Goal: Task Accomplishment & Management: Manage account settings

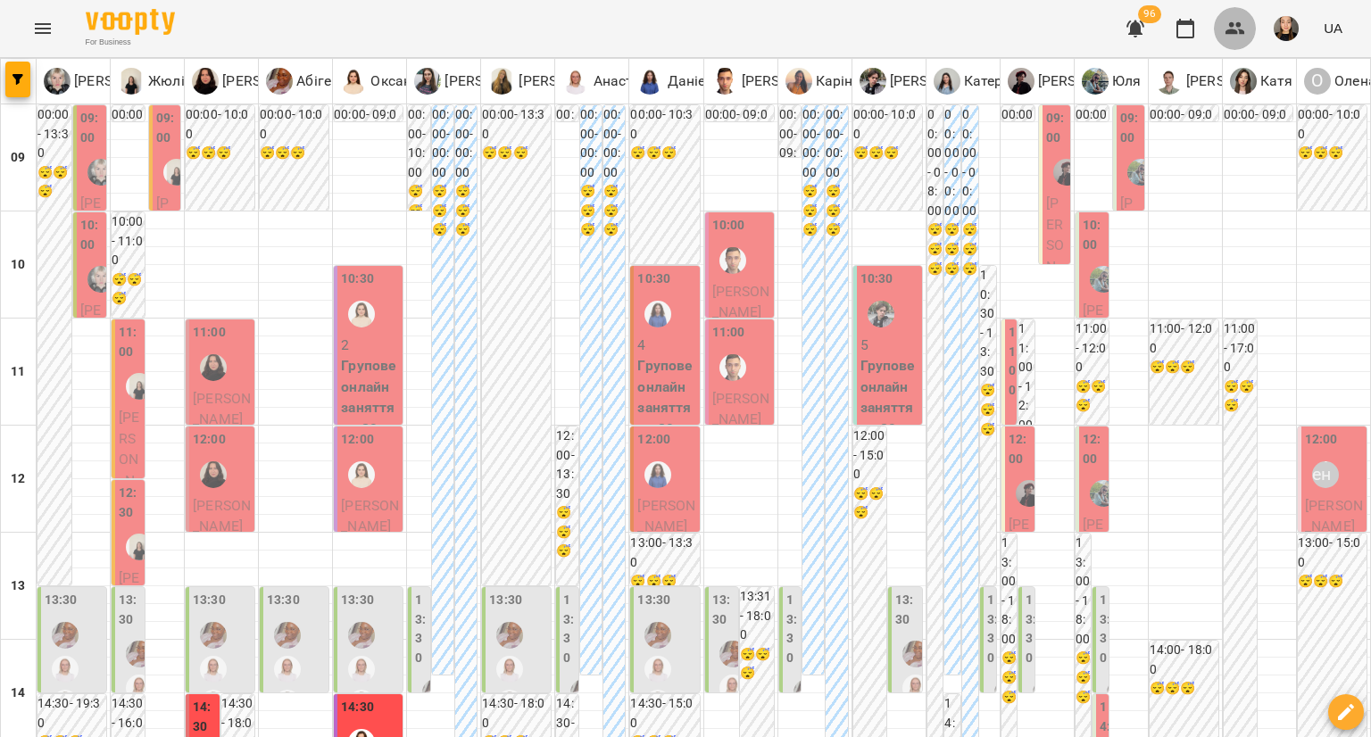
click at [1232, 34] on icon "button" at bounding box center [1235, 28] width 20 height 12
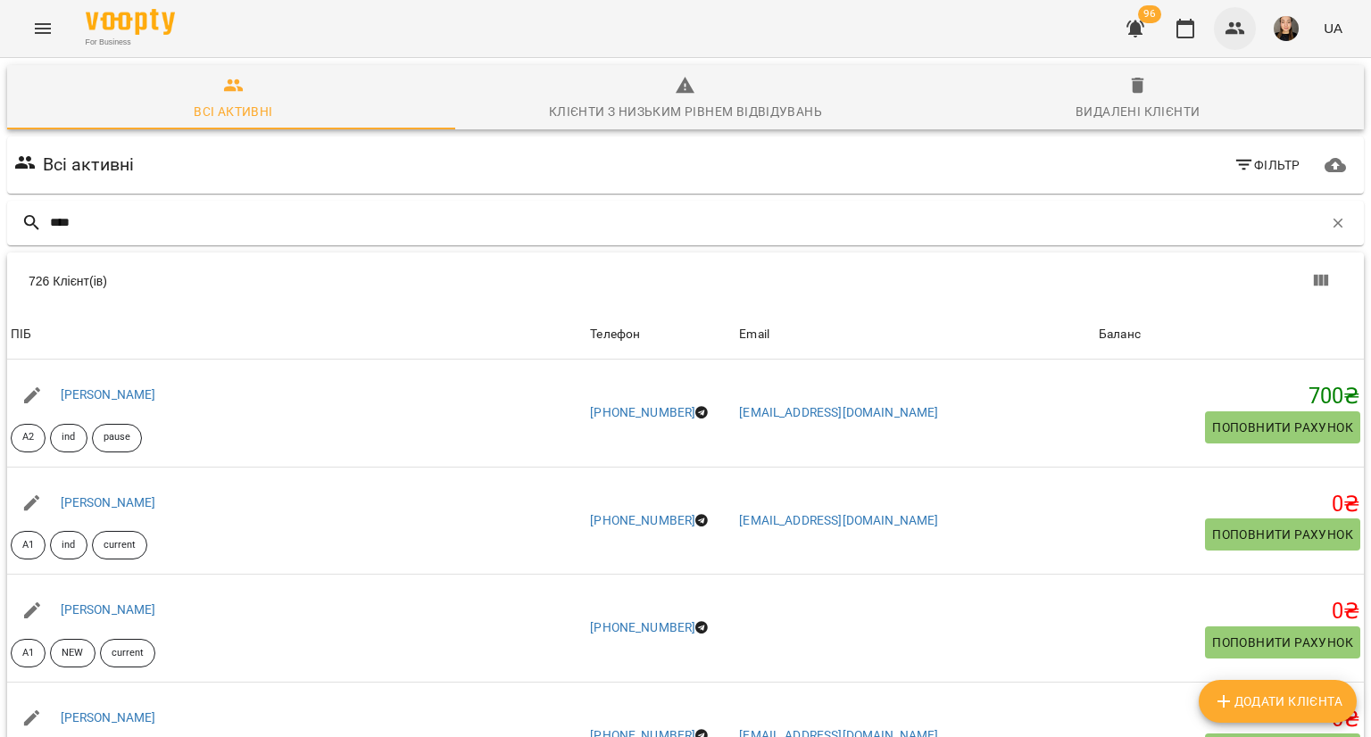
type input "****"
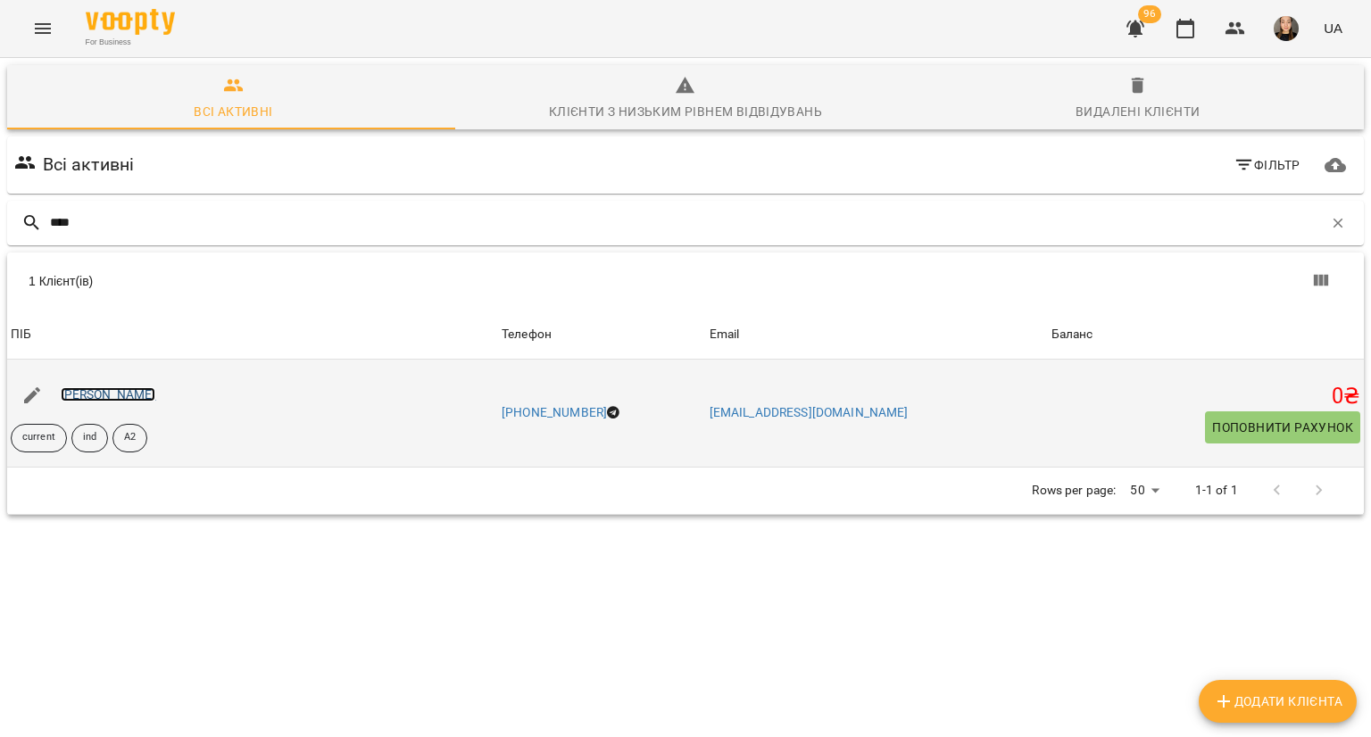
click at [114, 391] on link "[PERSON_NAME]" at bounding box center [108, 394] width 95 height 14
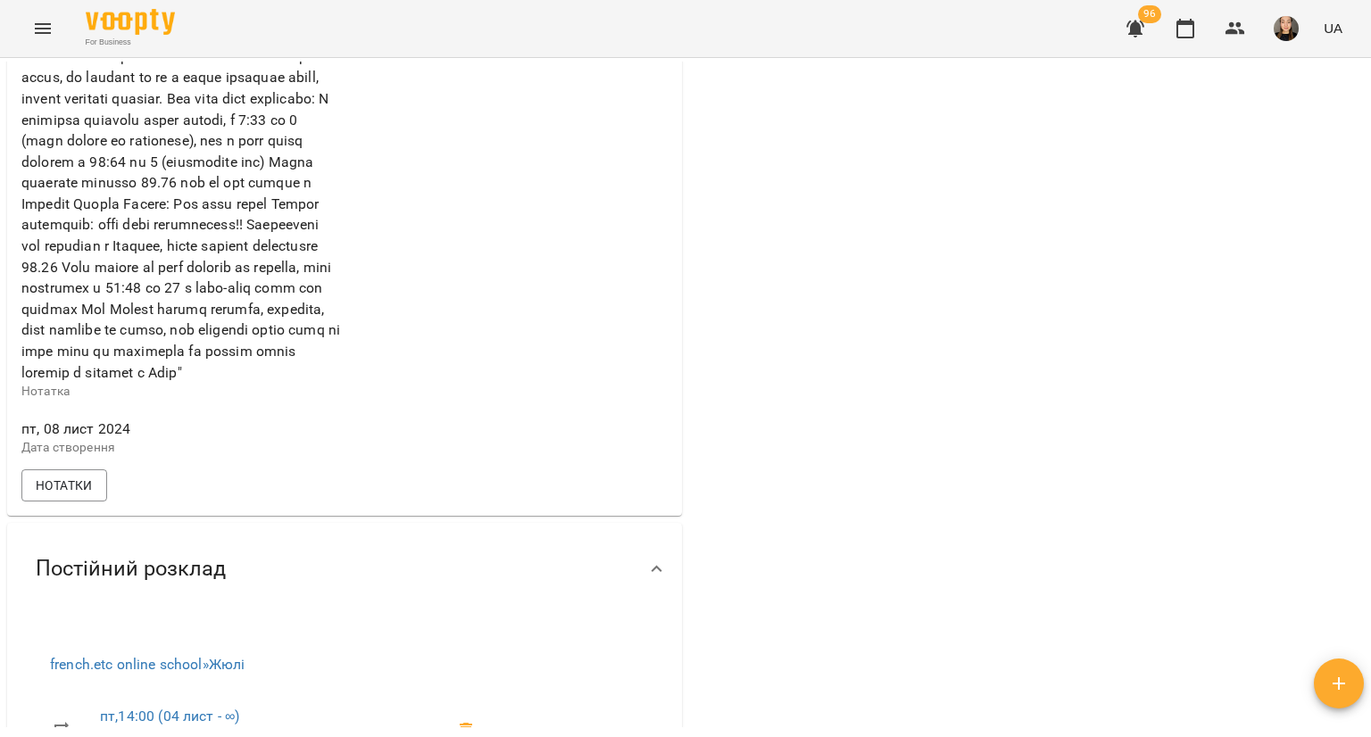
scroll to position [1160, 0]
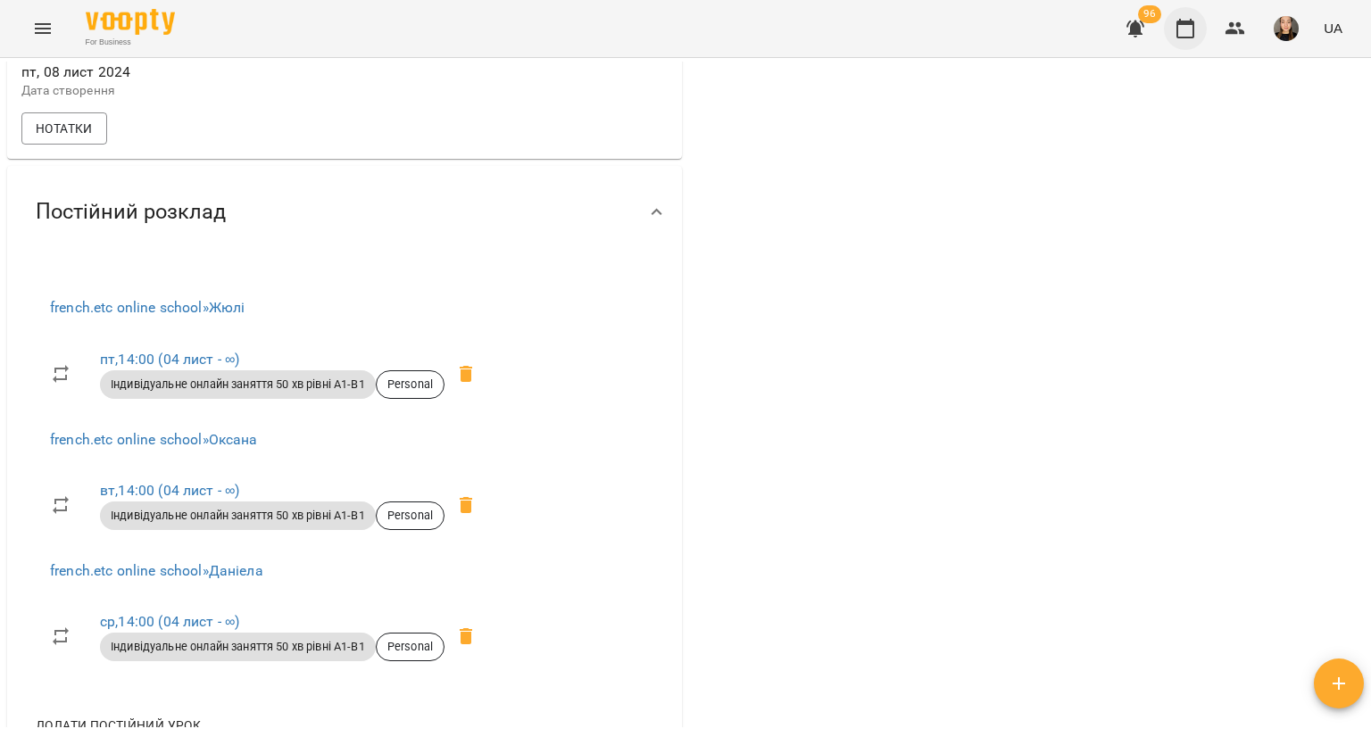
click at [1180, 28] on icon "button" at bounding box center [1184, 28] width 21 height 21
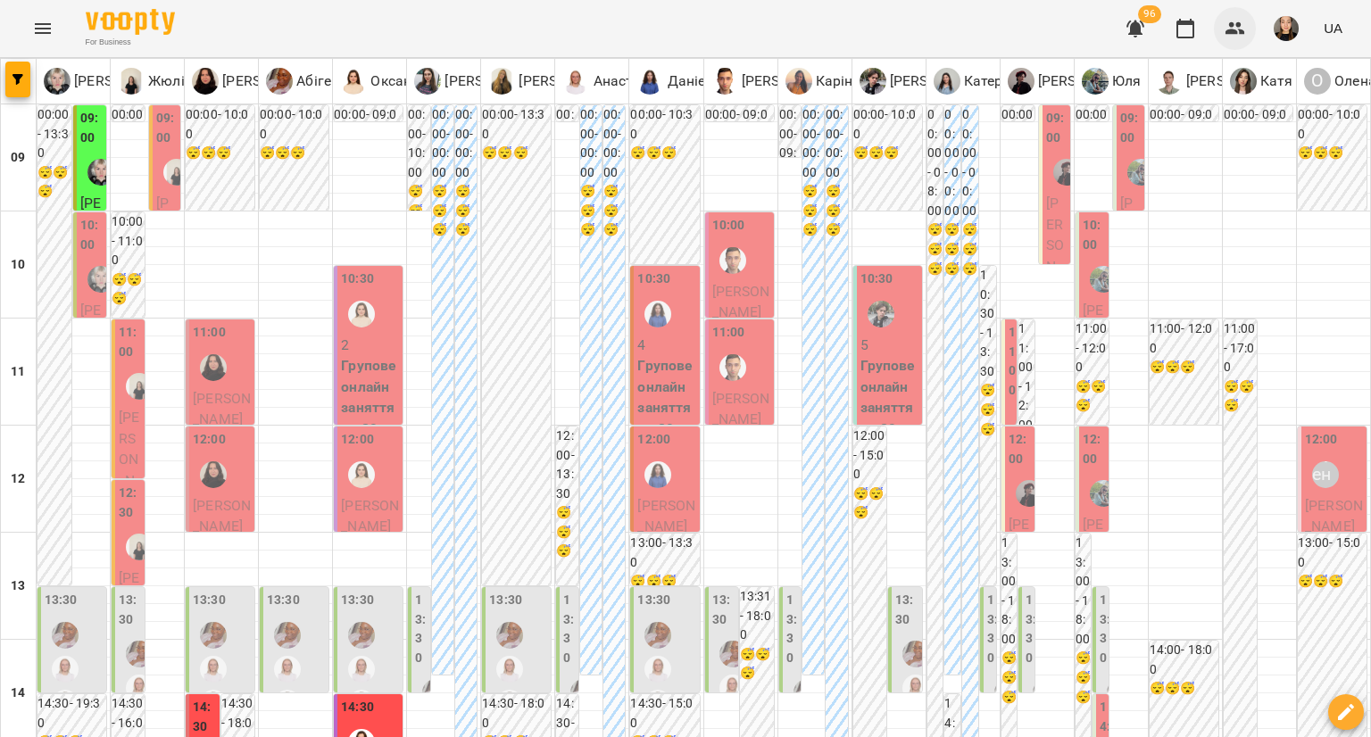
click at [1223, 27] on button "button" at bounding box center [1235, 28] width 43 height 43
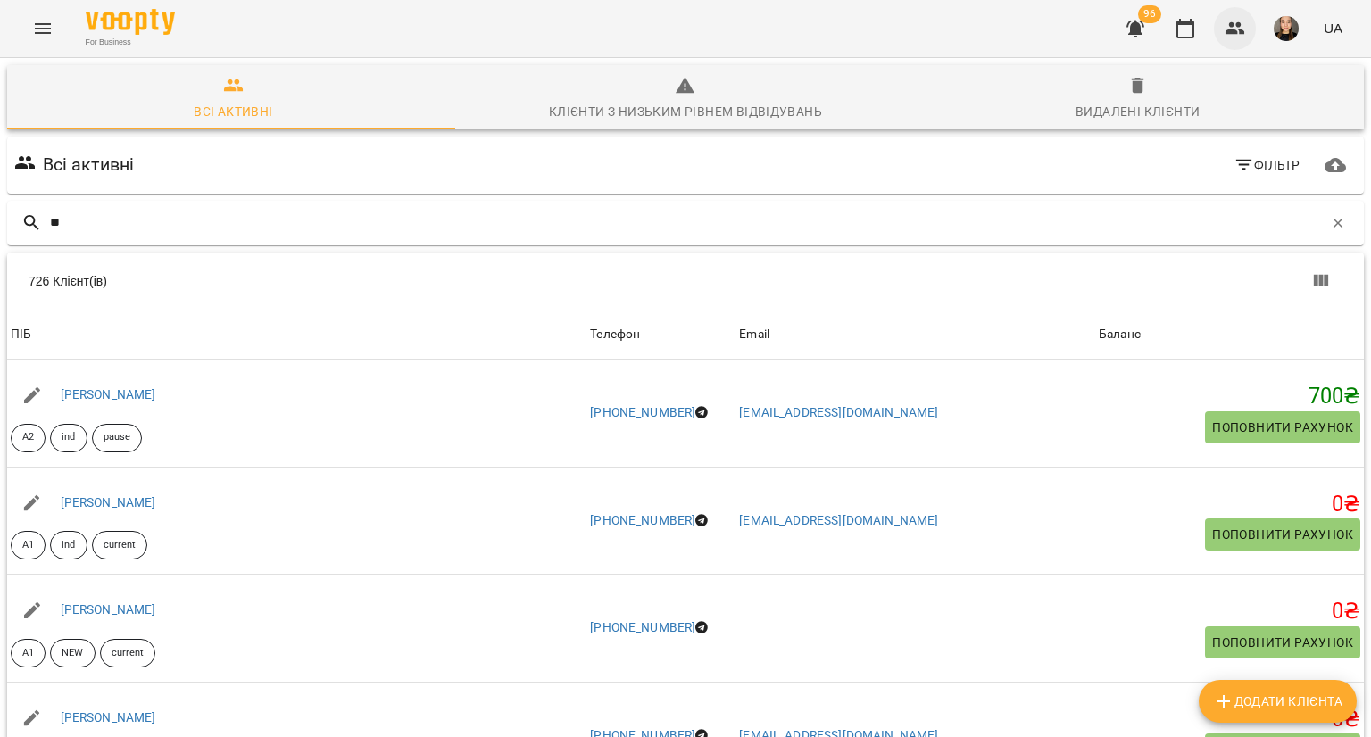
type input "*"
type input "******"
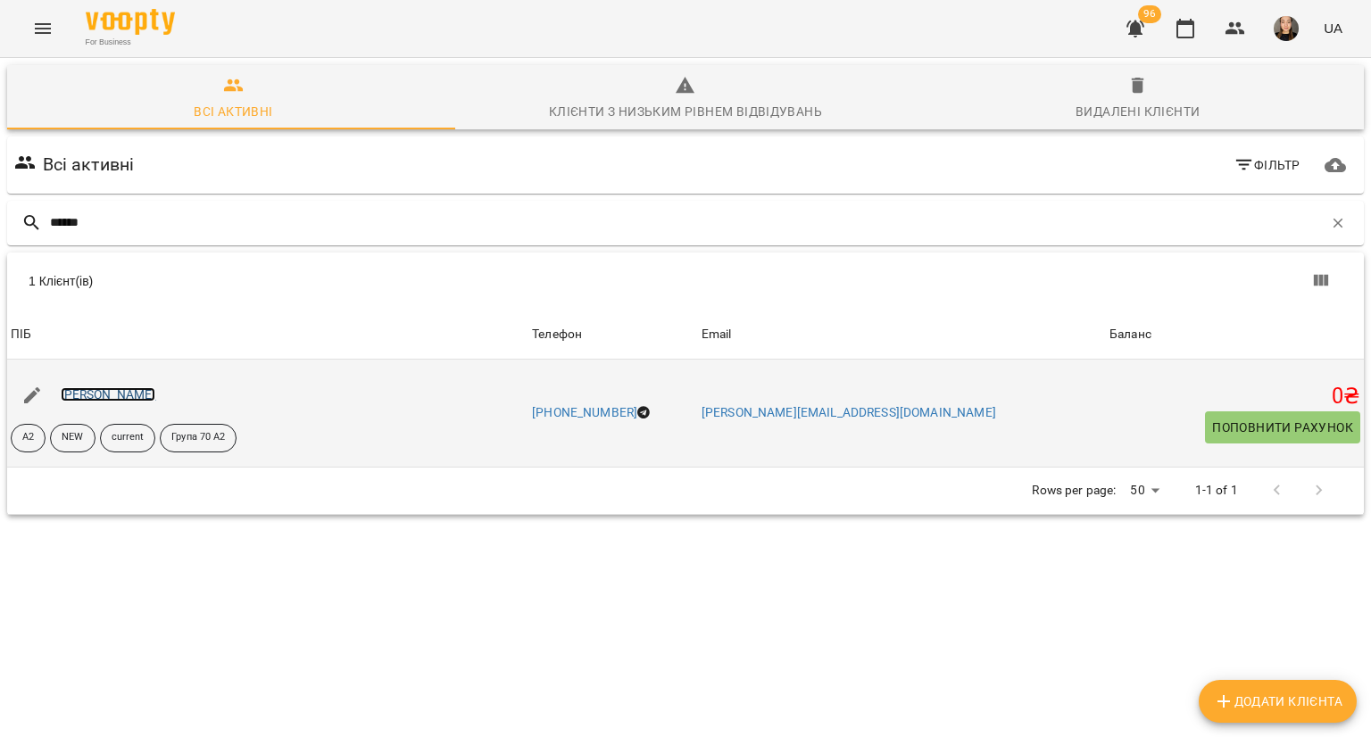
click at [93, 395] on link "[PERSON_NAME]" at bounding box center [108, 394] width 95 height 14
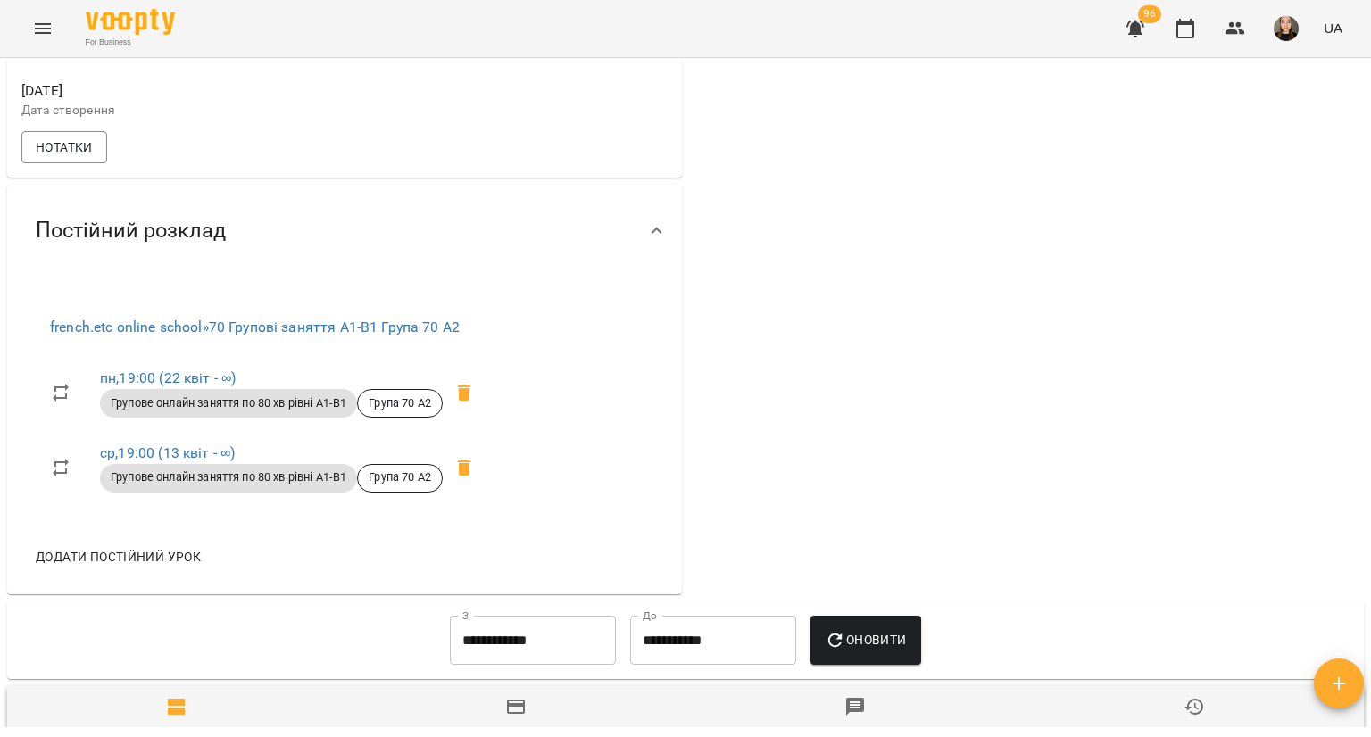
scroll to position [1339, 0]
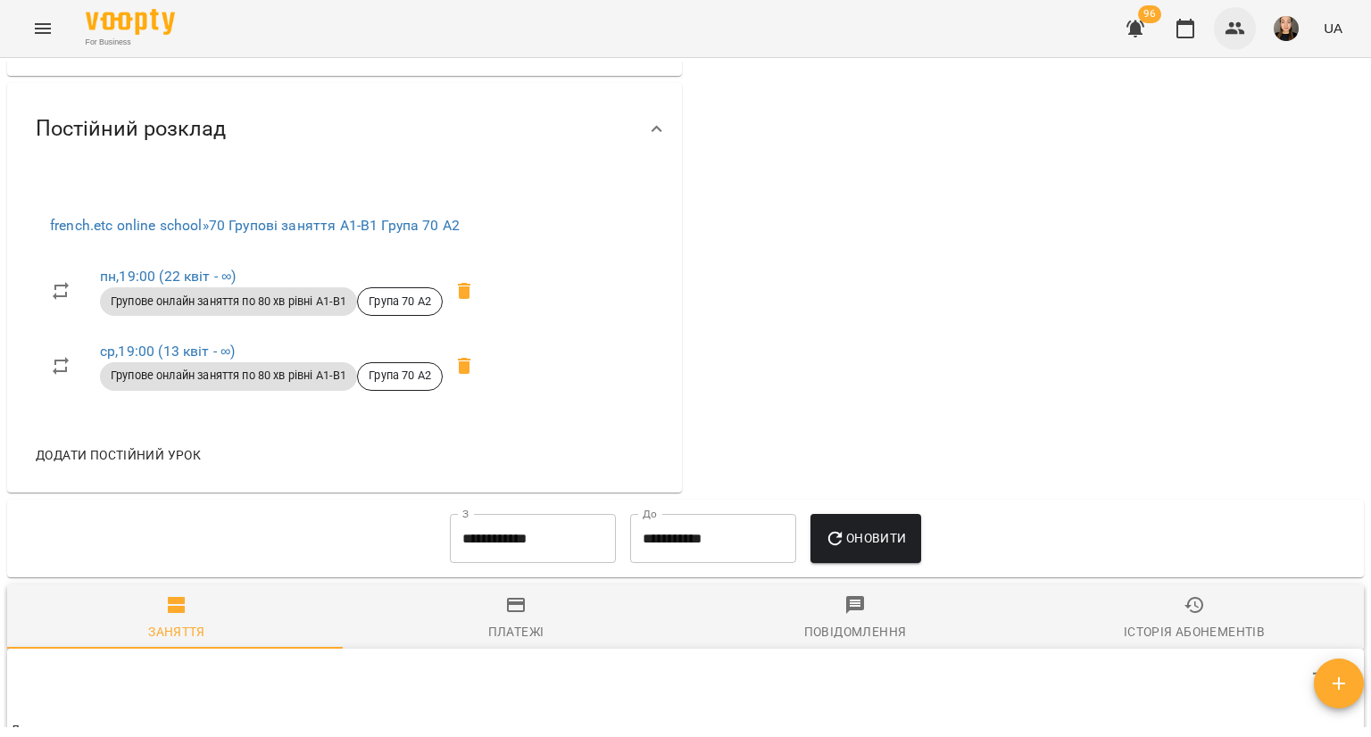
click at [1242, 26] on icon "button" at bounding box center [1234, 28] width 21 height 21
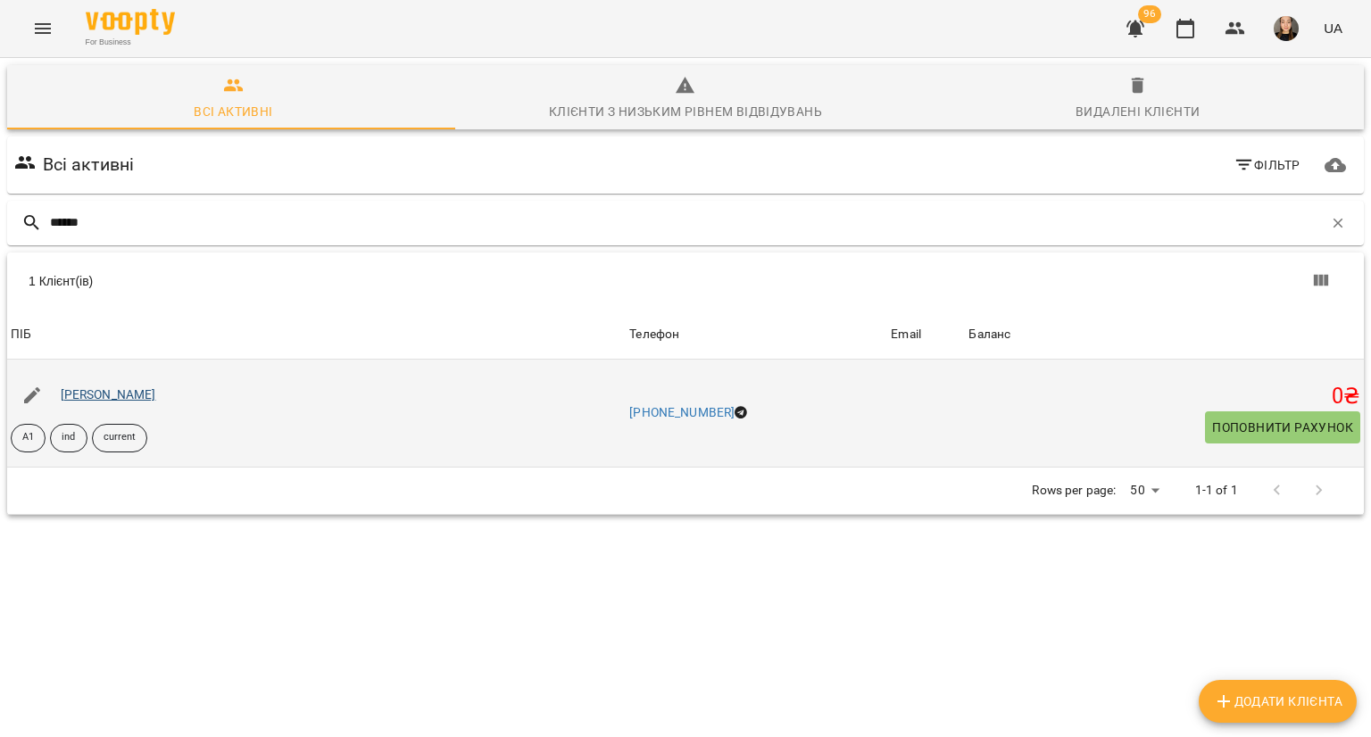
type input "******"
click at [87, 397] on link "[PERSON_NAME]" at bounding box center [108, 394] width 95 height 14
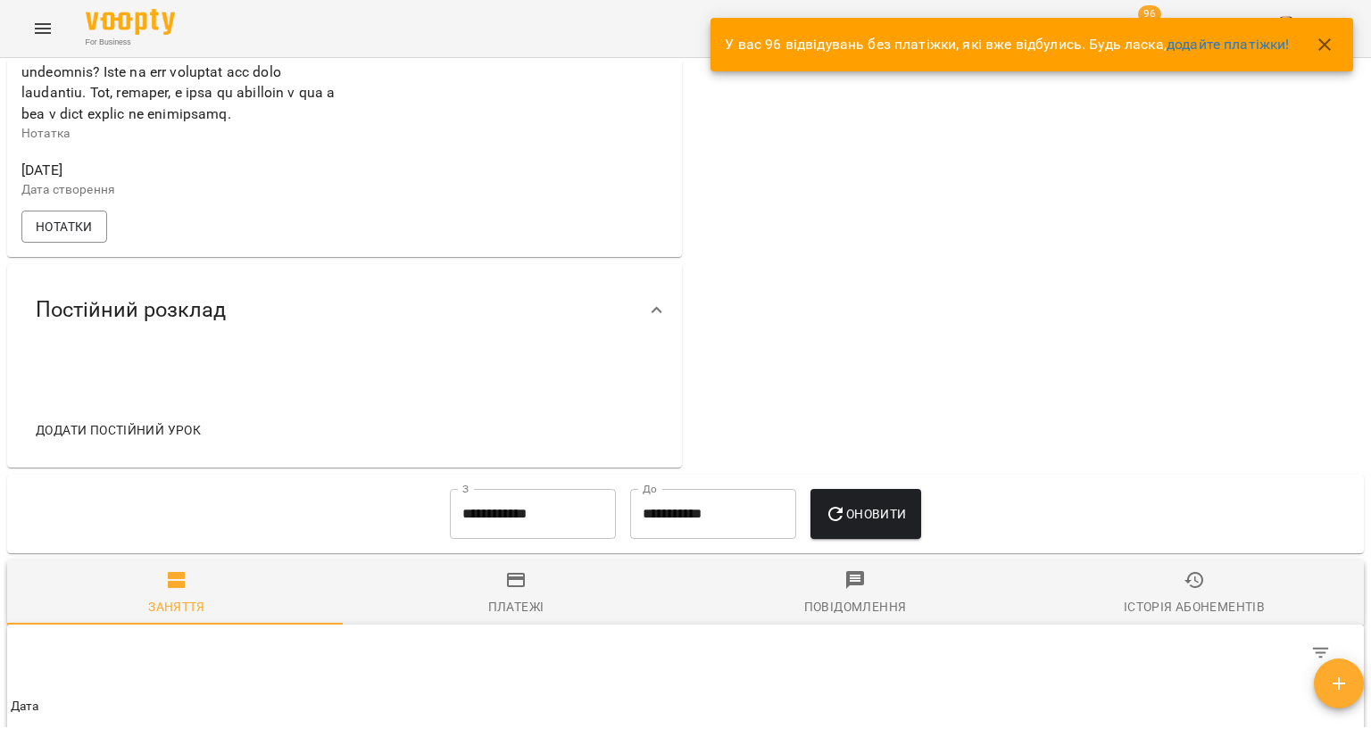
scroll to position [2856, 0]
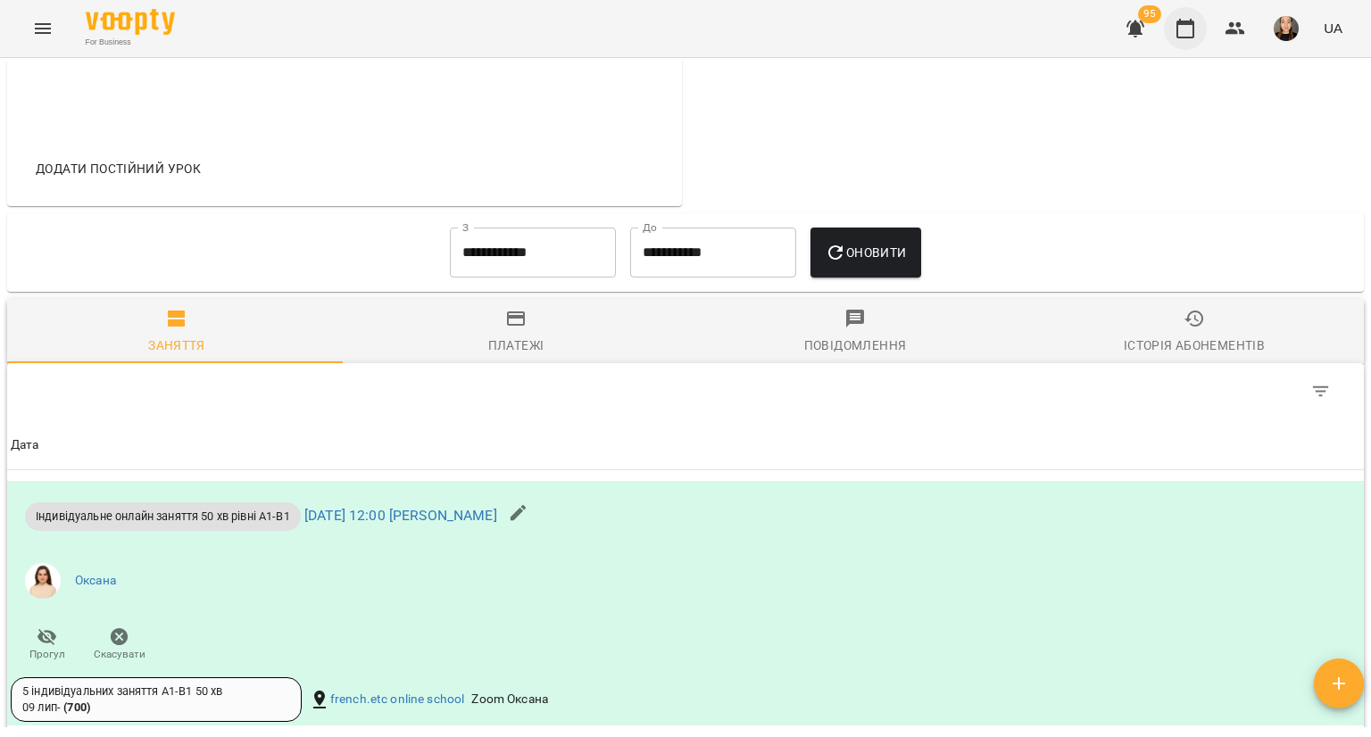
click at [1170, 33] on button "button" at bounding box center [1185, 28] width 43 height 43
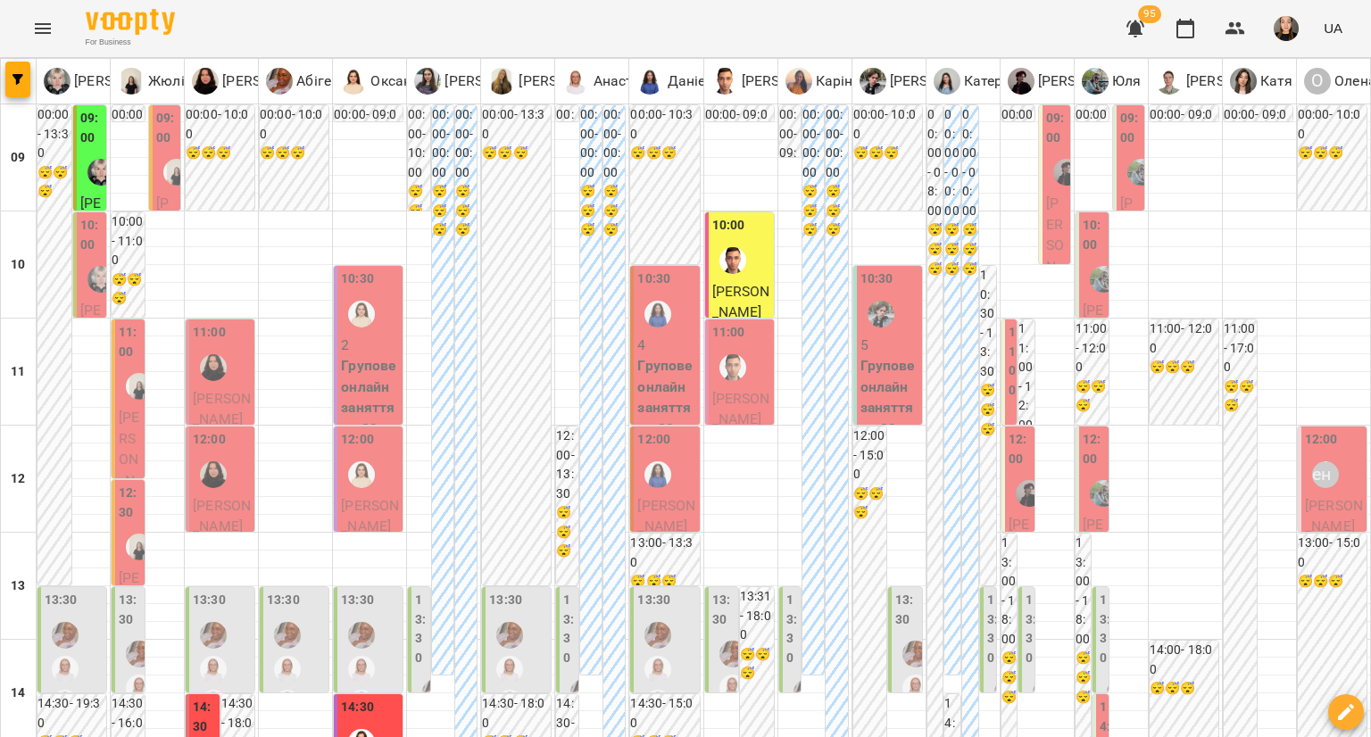
click at [756, 251] on div "10:00" at bounding box center [741, 248] width 58 height 65
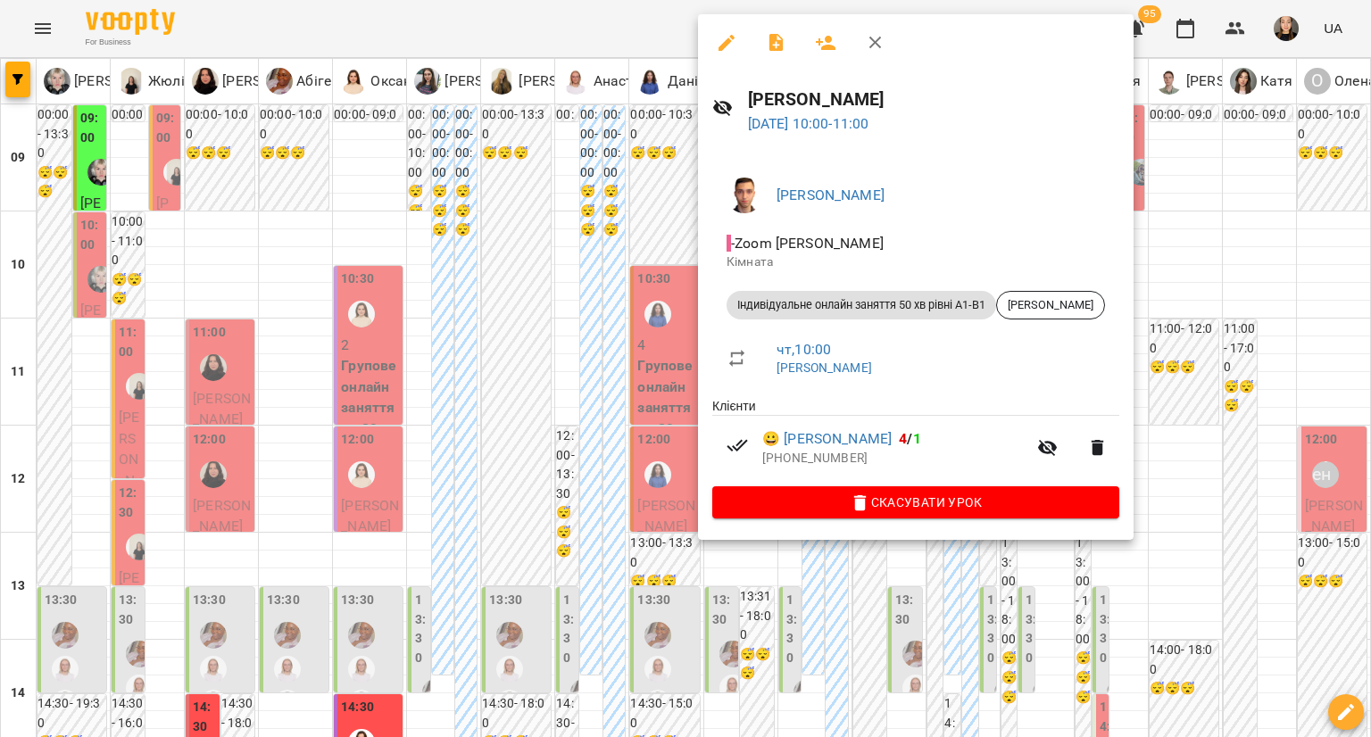
click at [653, 236] on div at bounding box center [685, 368] width 1371 height 737
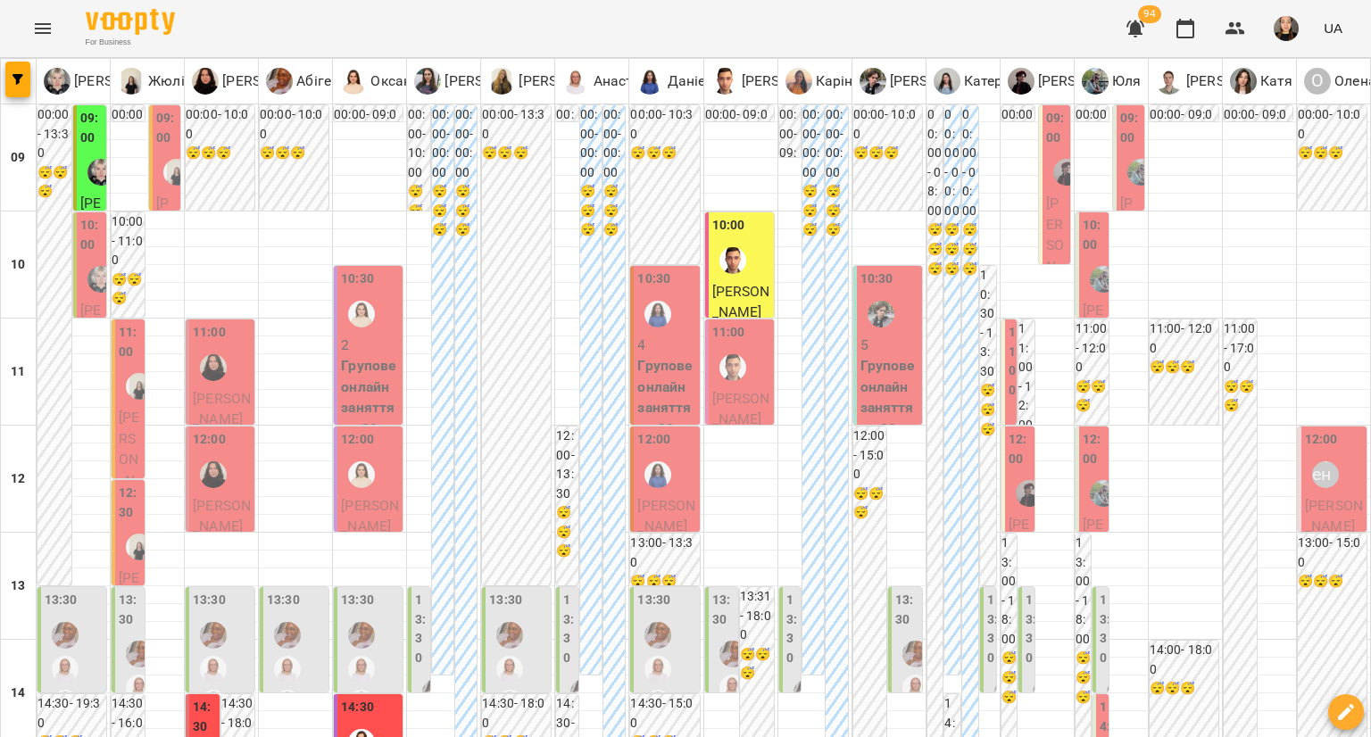
type input "**********"
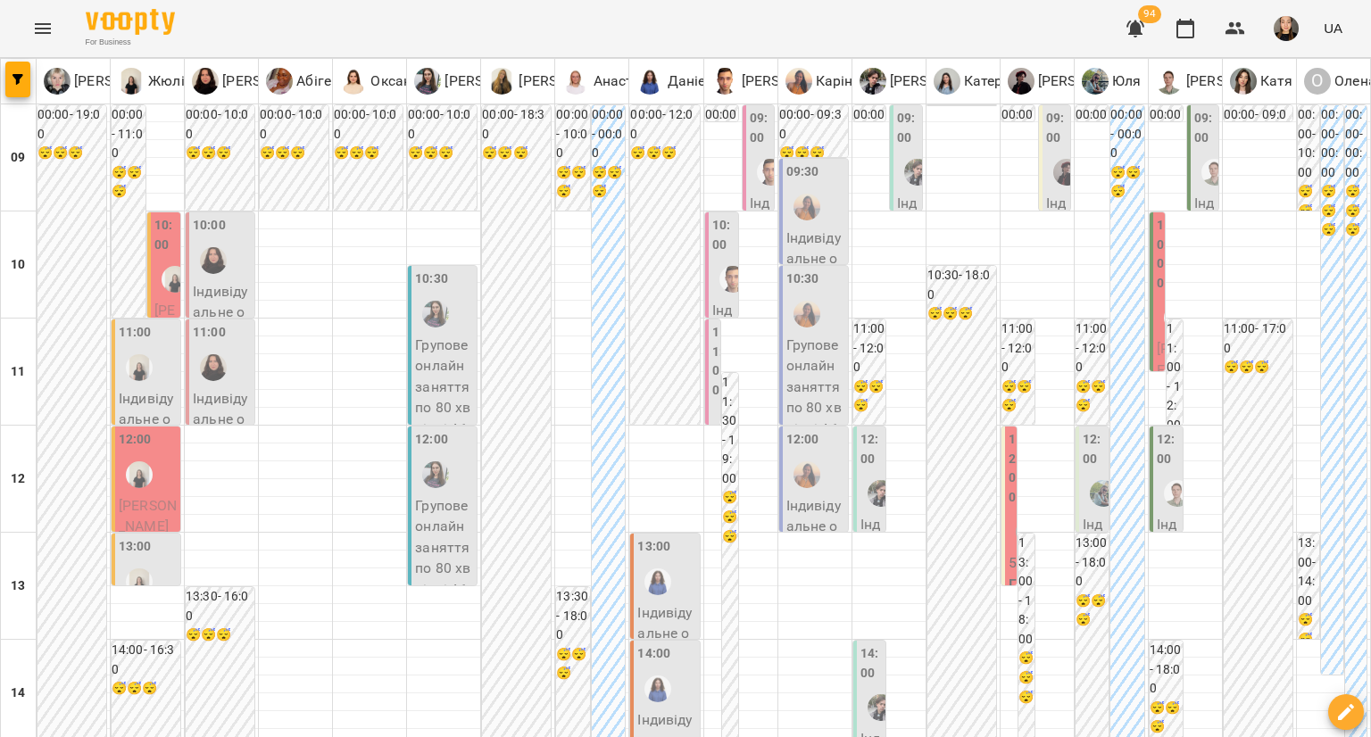
click at [1008, 494] on label "12:00" at bounding box center [1013, 468] width 11 height 77
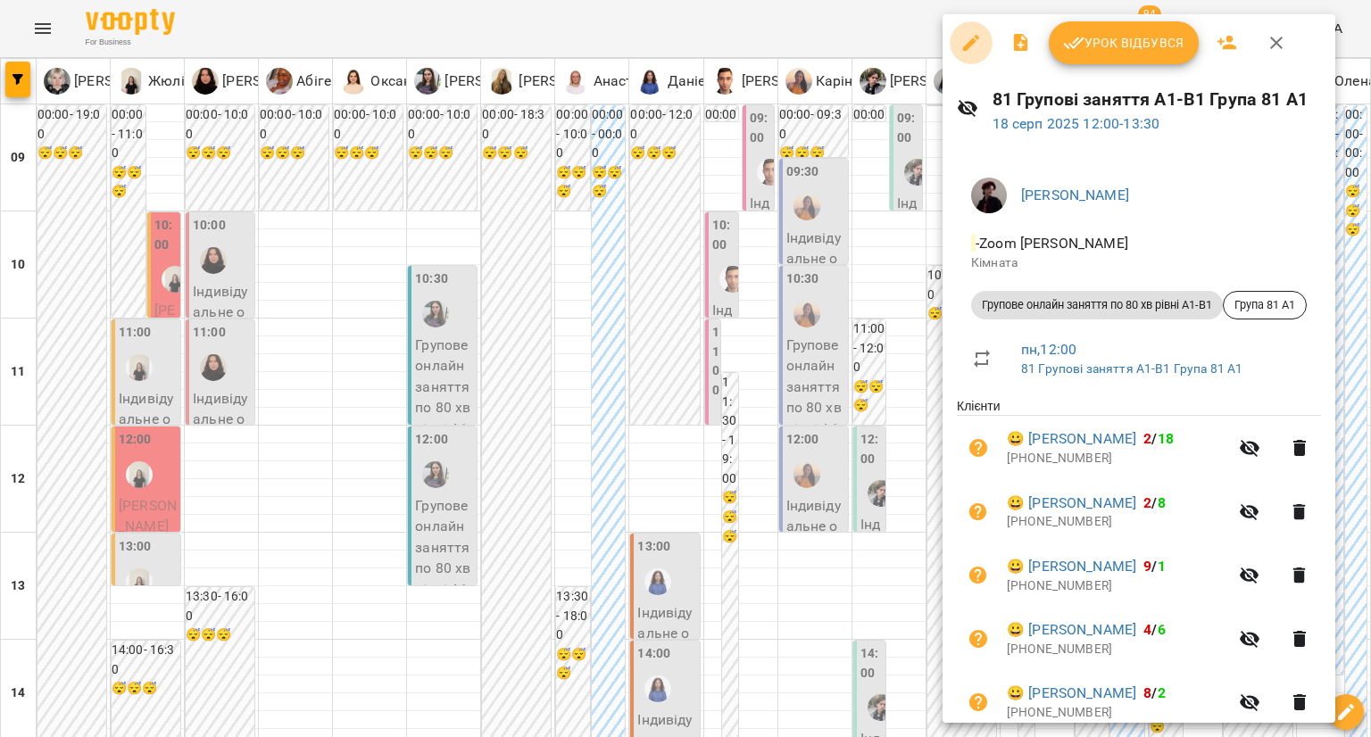
click at [967, 41] on icon "button" at bounding box center [970, 42] width 21 height 21
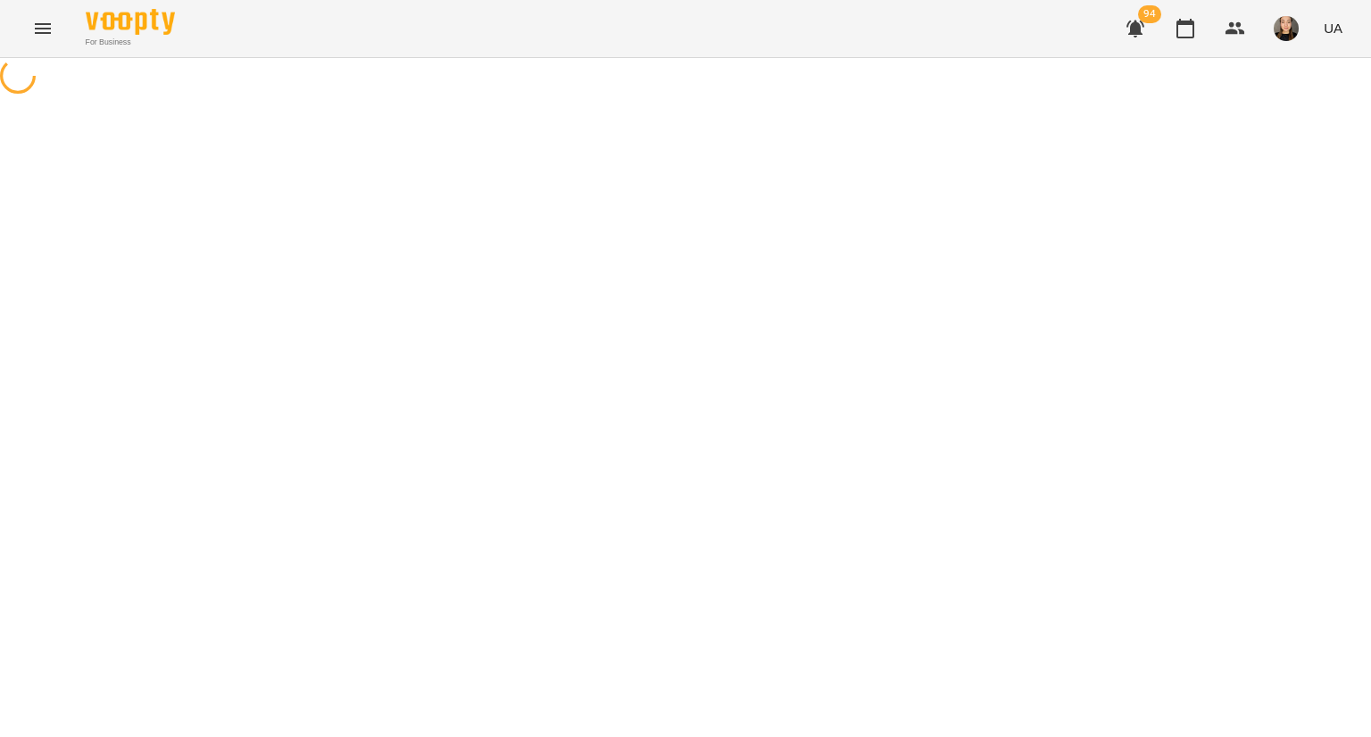
select select "**********"
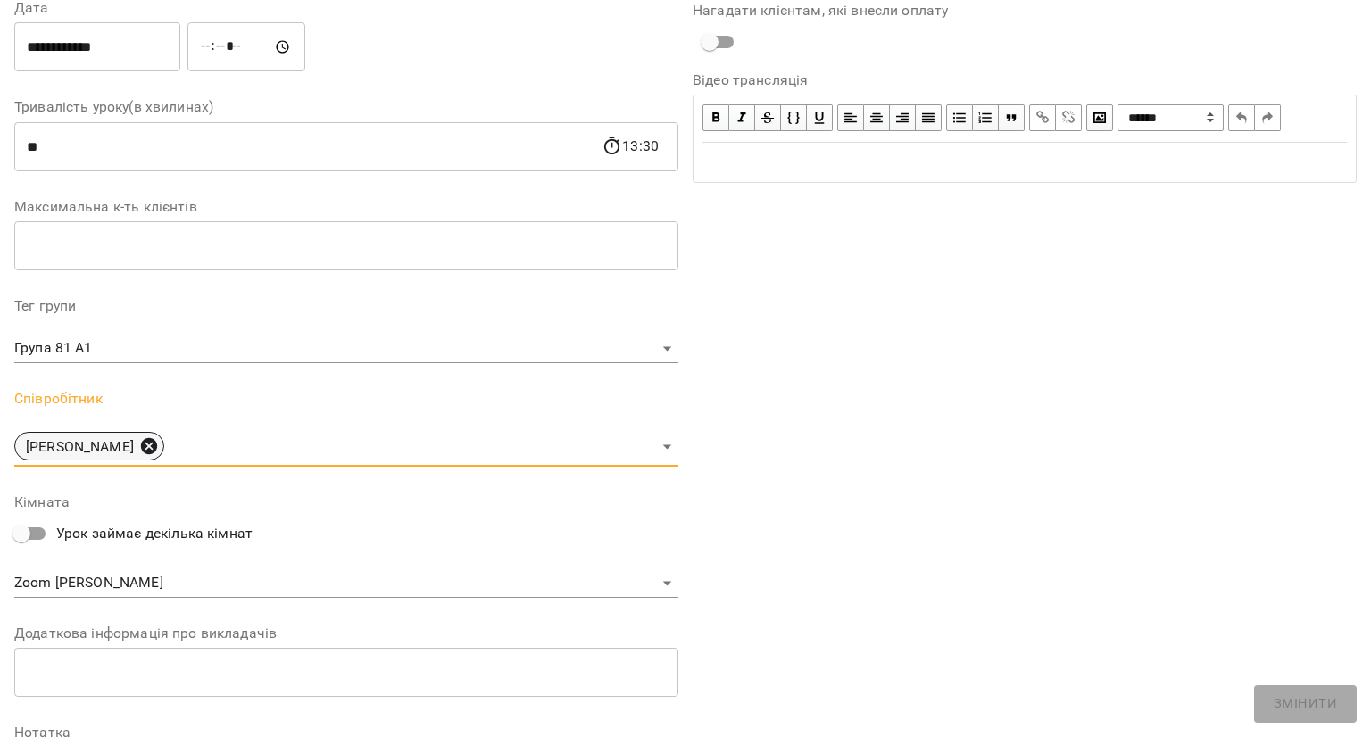
click at [141, 451] on icon at bounding box center [149, 446] width 16 height 16
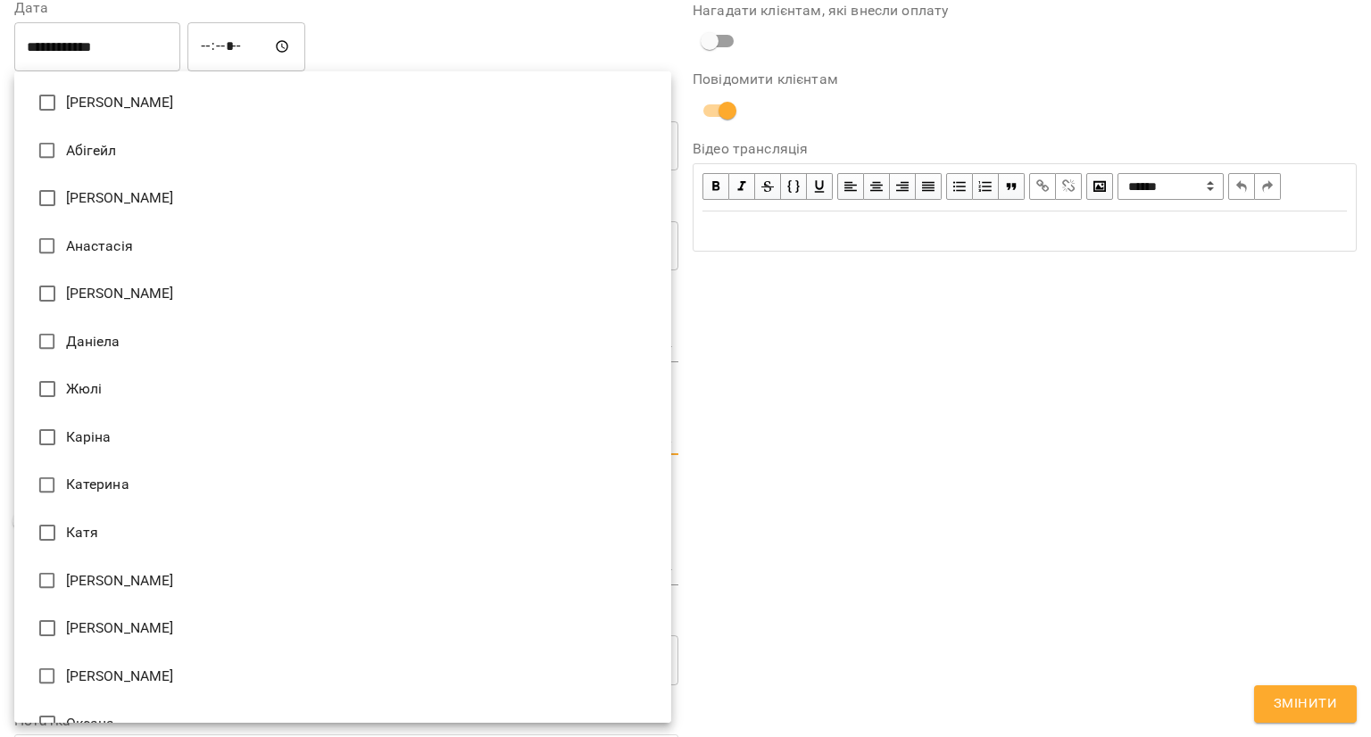
drag, startPoint x: 95, startPoint y: 443, endPoint x: 95, endPoint y: 455, distance: 12.5
click at [95, 443] on body "For Business 94 UA Журнал відвідувань / 81 Групові заняття A1-B1 Група 81 A1 [D…" at bounding box center [685, 551] width 1371 height 1102
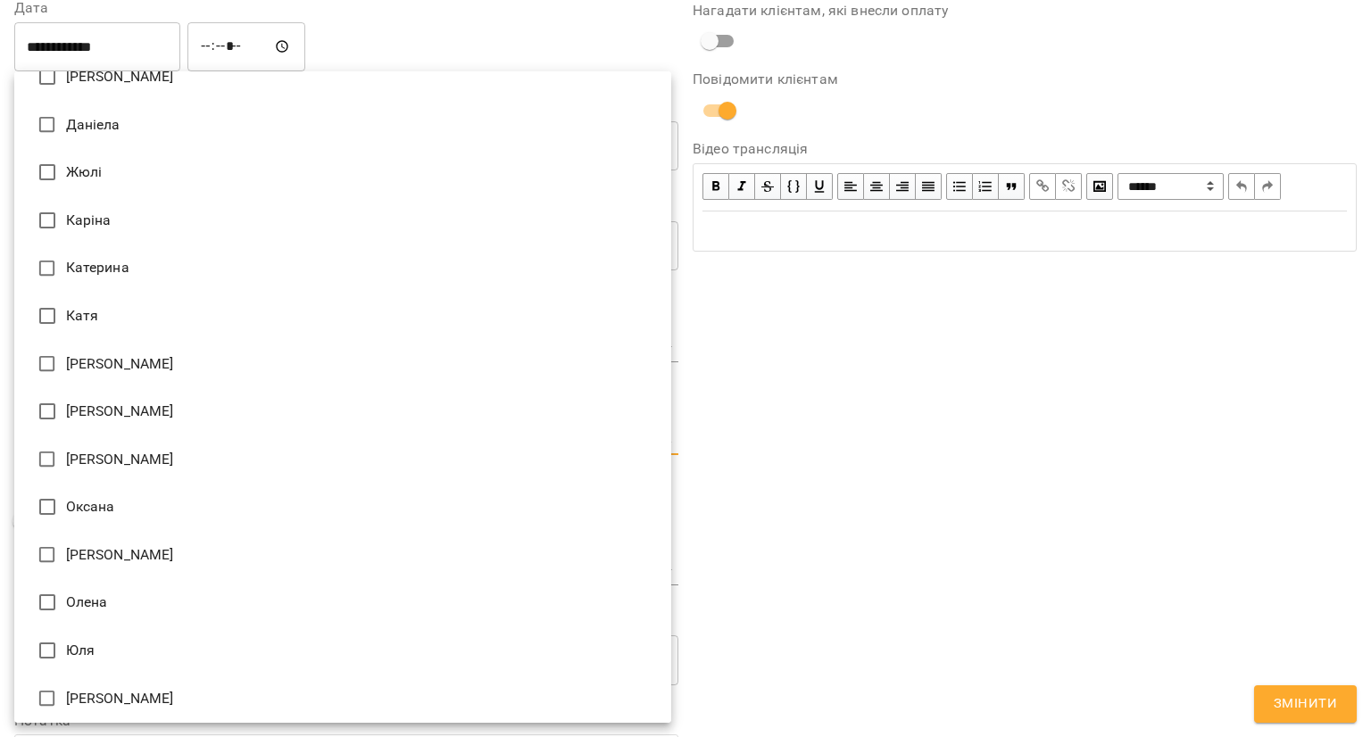
scroll to position [223, 0]
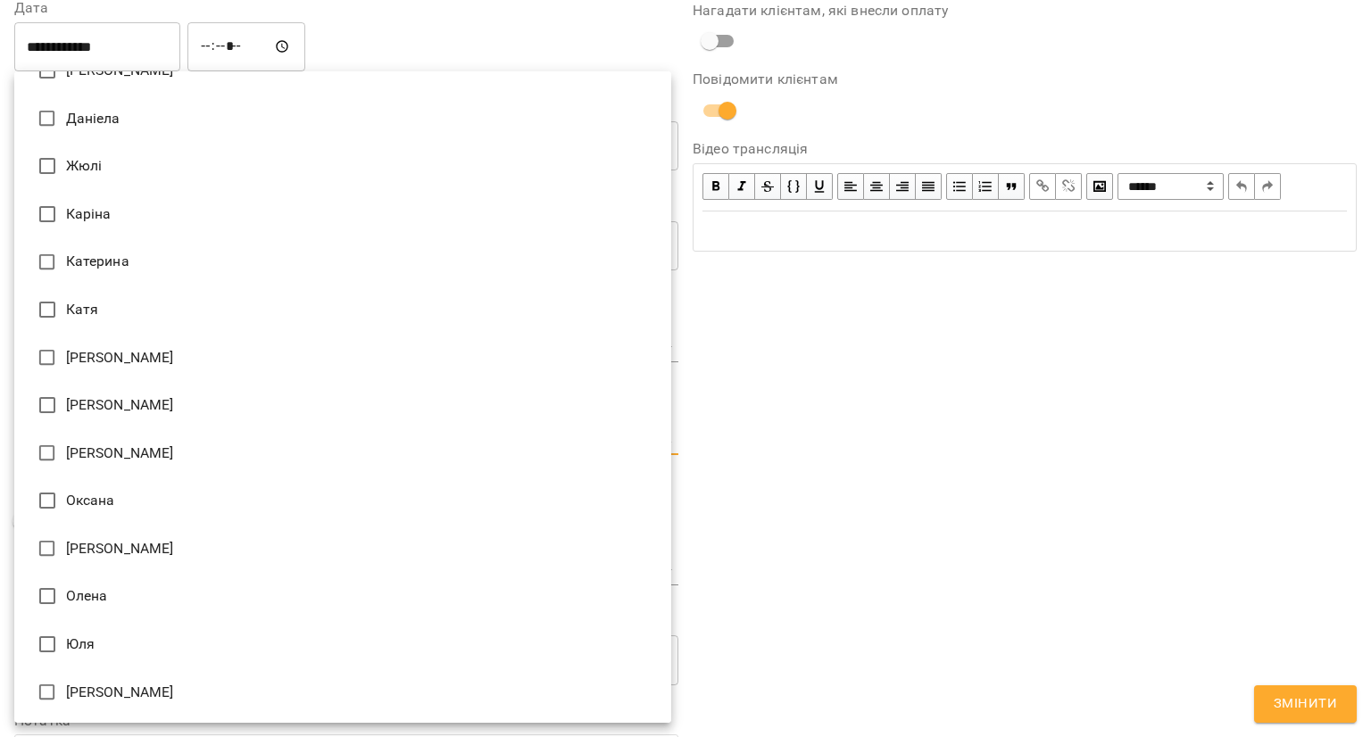
click at [132, 501] on li "Оксана" at bounding box center [342, 501] width 657 height 48
type input "**********"
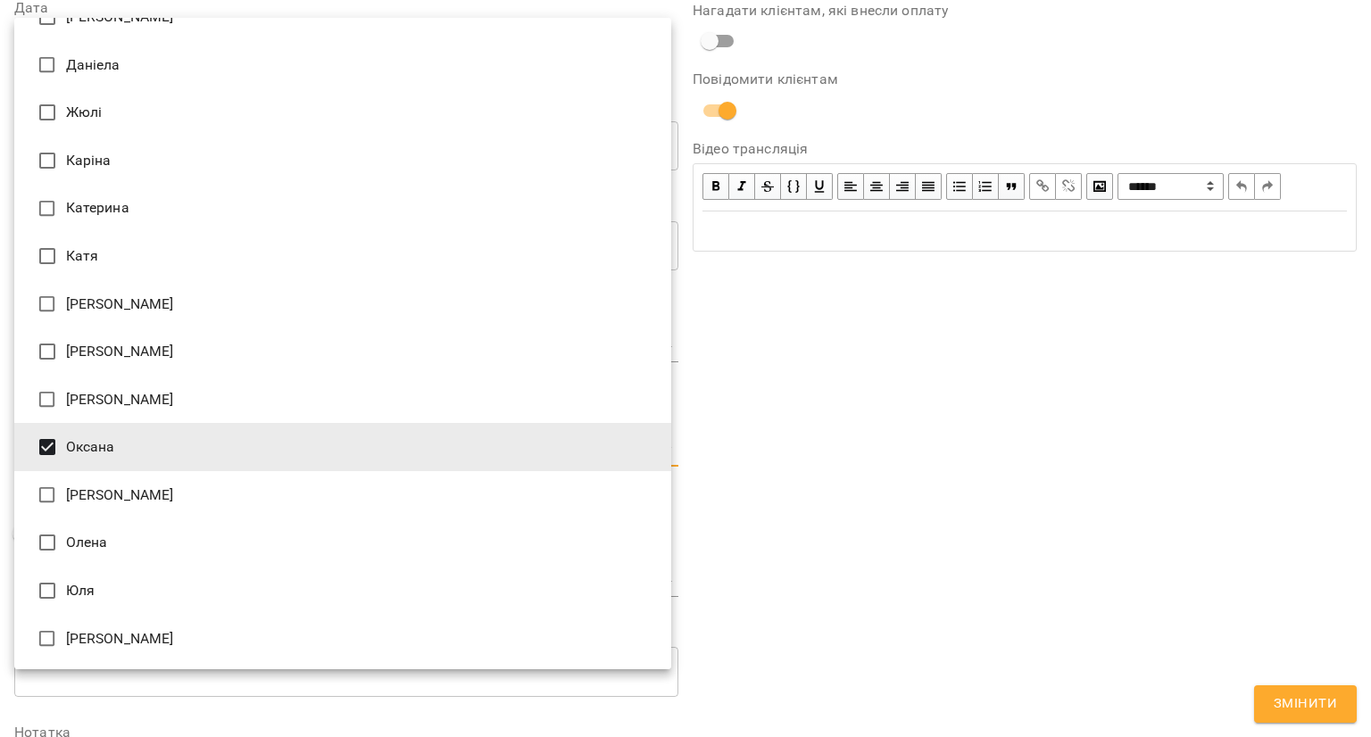
click at [798, 416] on div at bounding box center [685, 368] width 1371 height 737
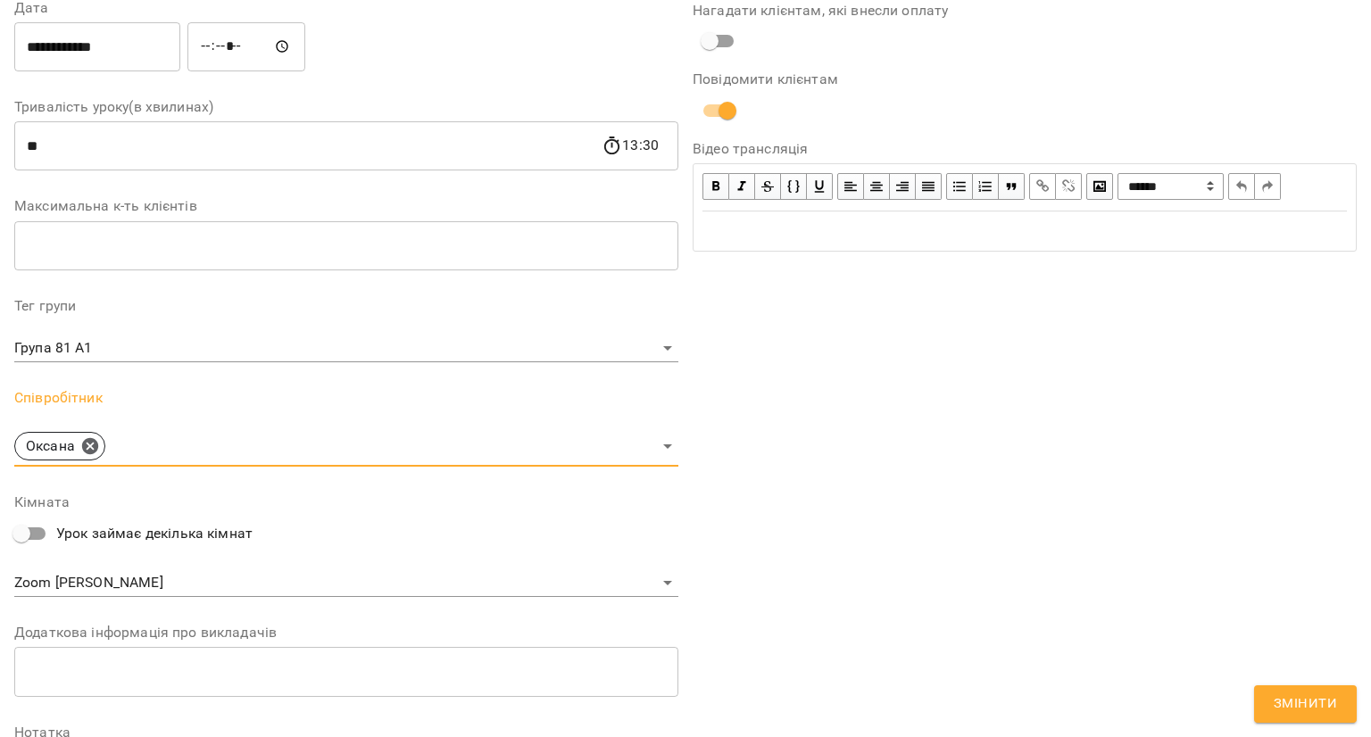
click at [189, 586] on body "For Business 94 UA Журнал відвідувань / 81 Групові заняття A1-B1 Група 81 A1 [D…" at bounding box center [685, 551] width 1371 height 1102
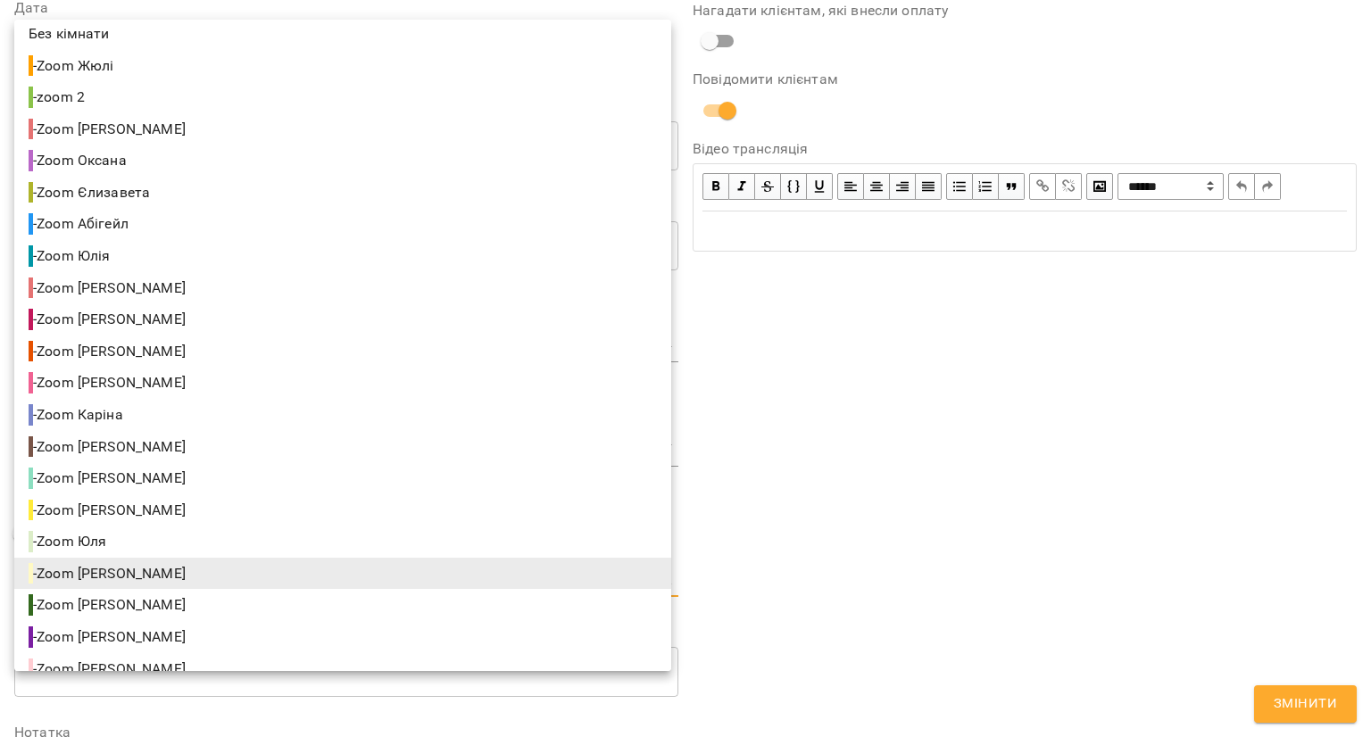
scroll to position [0, 0]
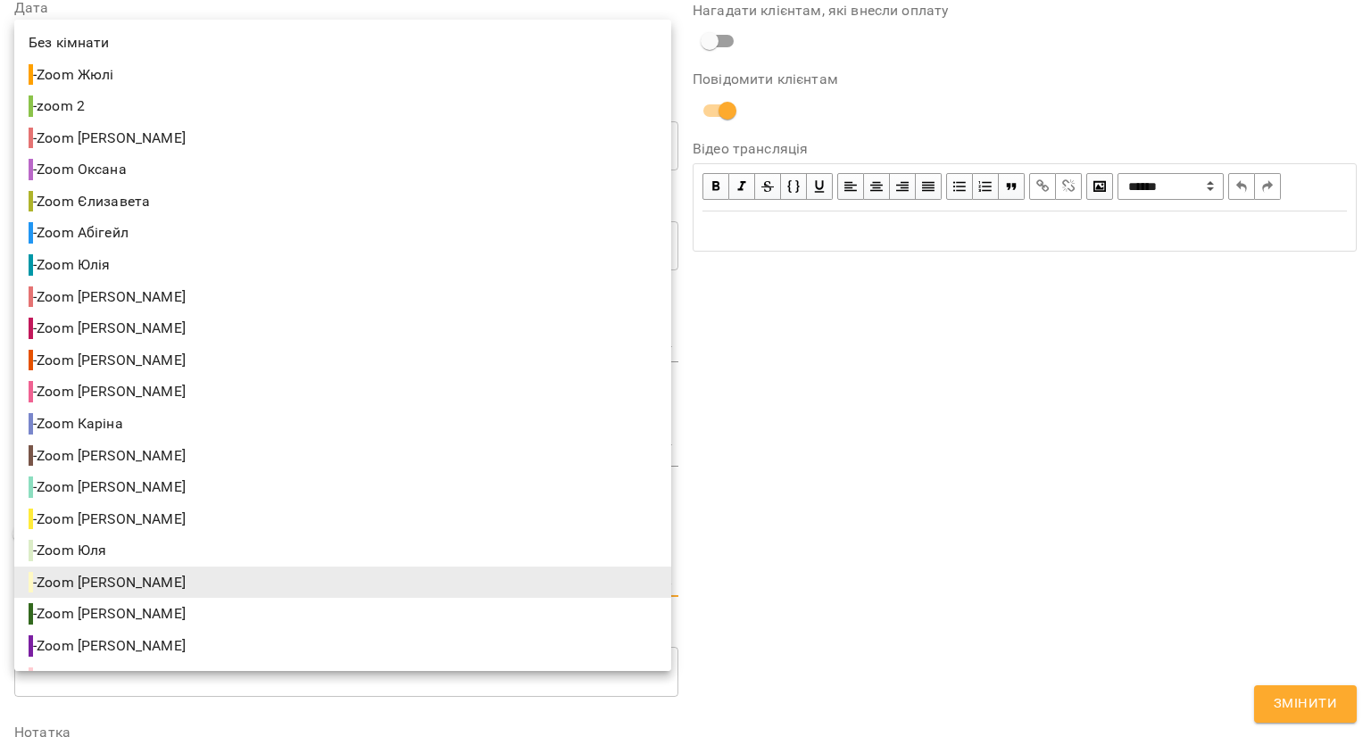
click at [155, 172] on li "- Zoom [PERSON_NAME]" at bounding box center [342, 169] width 657 height 32
type input "**********"
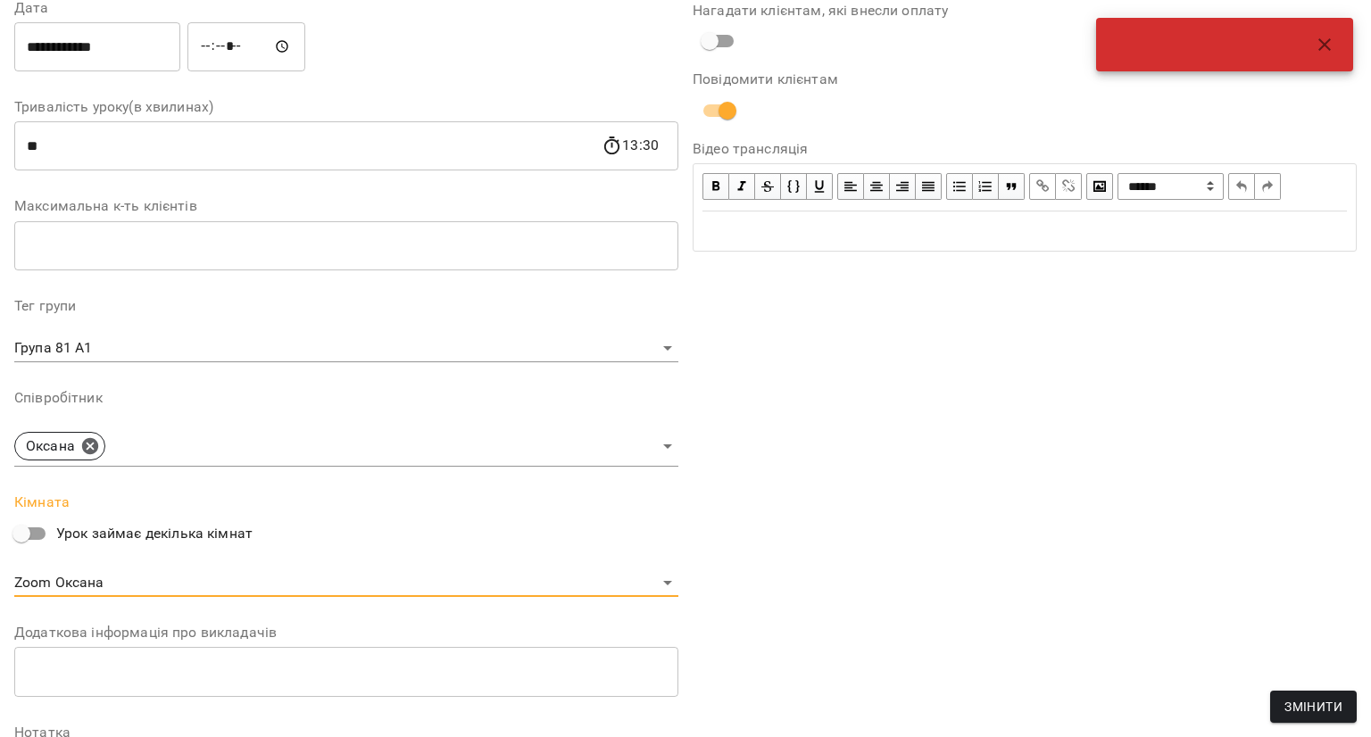
click at [1313, 701] on span "Змінити" at bounding box center [1313, 706] width 58 height 21
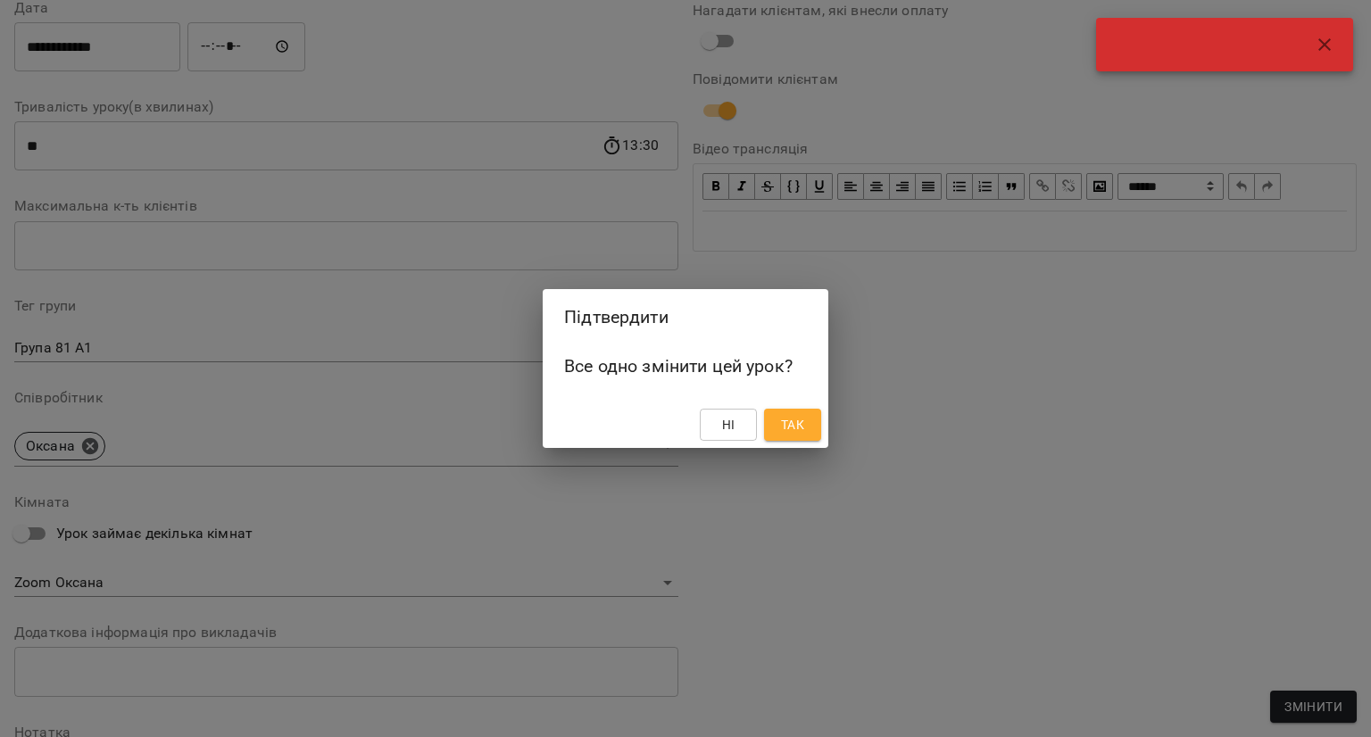
click at [810, 427] on button "Так" at bounding box center [792, 425] width 57 height 32
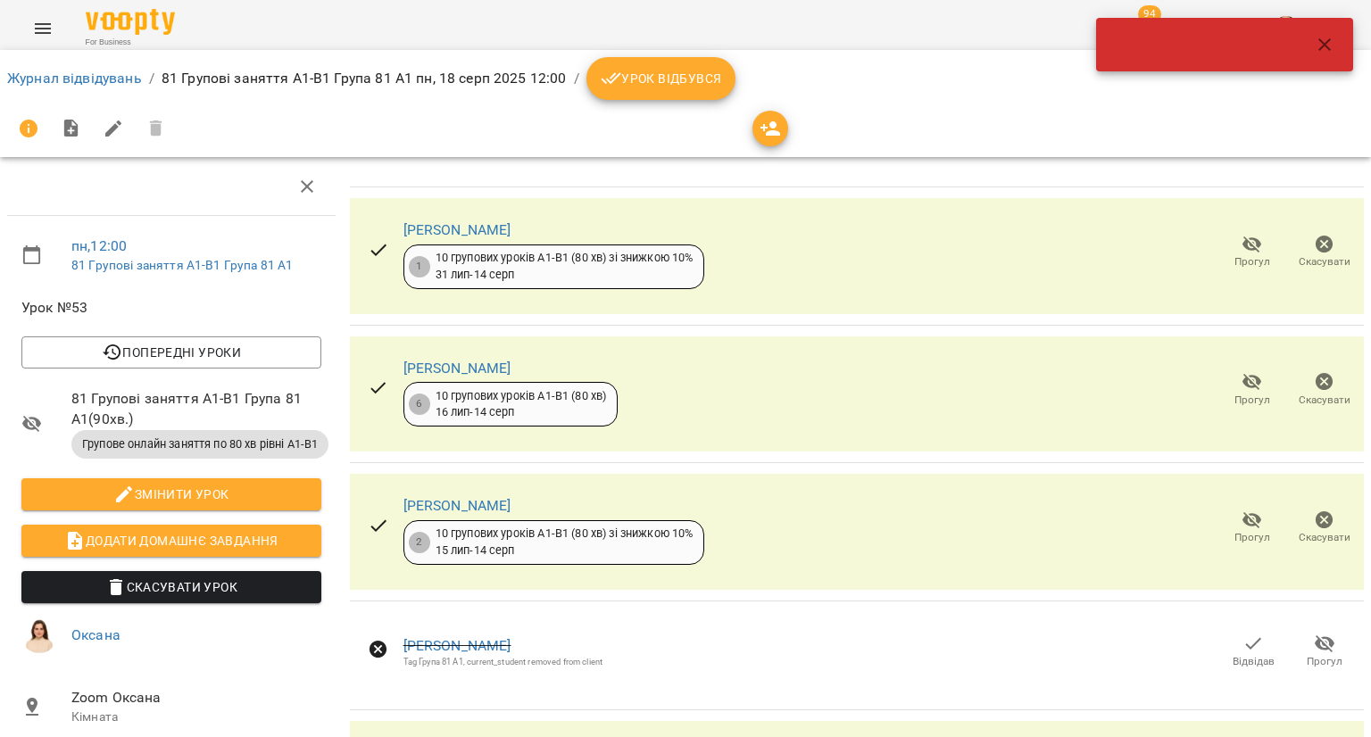
click at [1331, 38] on icon "button" at bounding box center [1324, 44] width 21 height 21
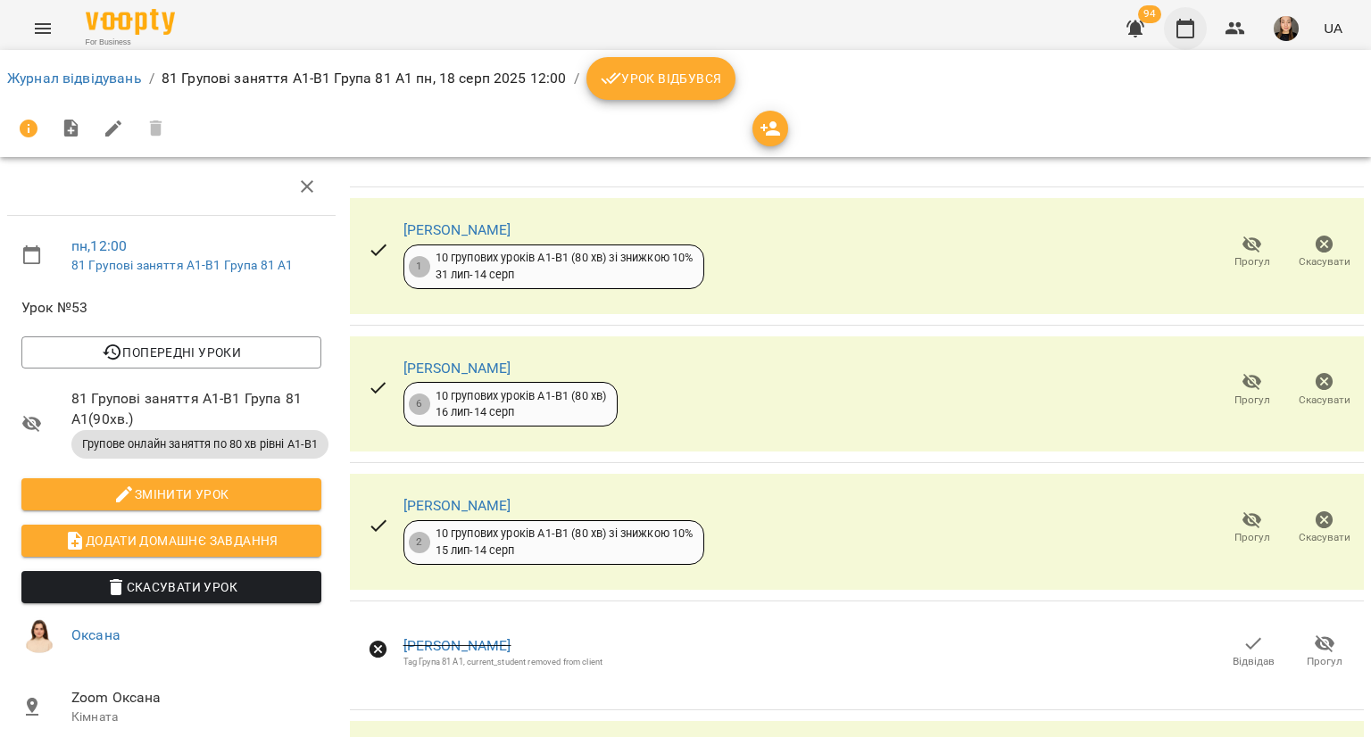
click at [1190, 25] on icon "button" at bounding box center [1184, 28] width 21 height 21
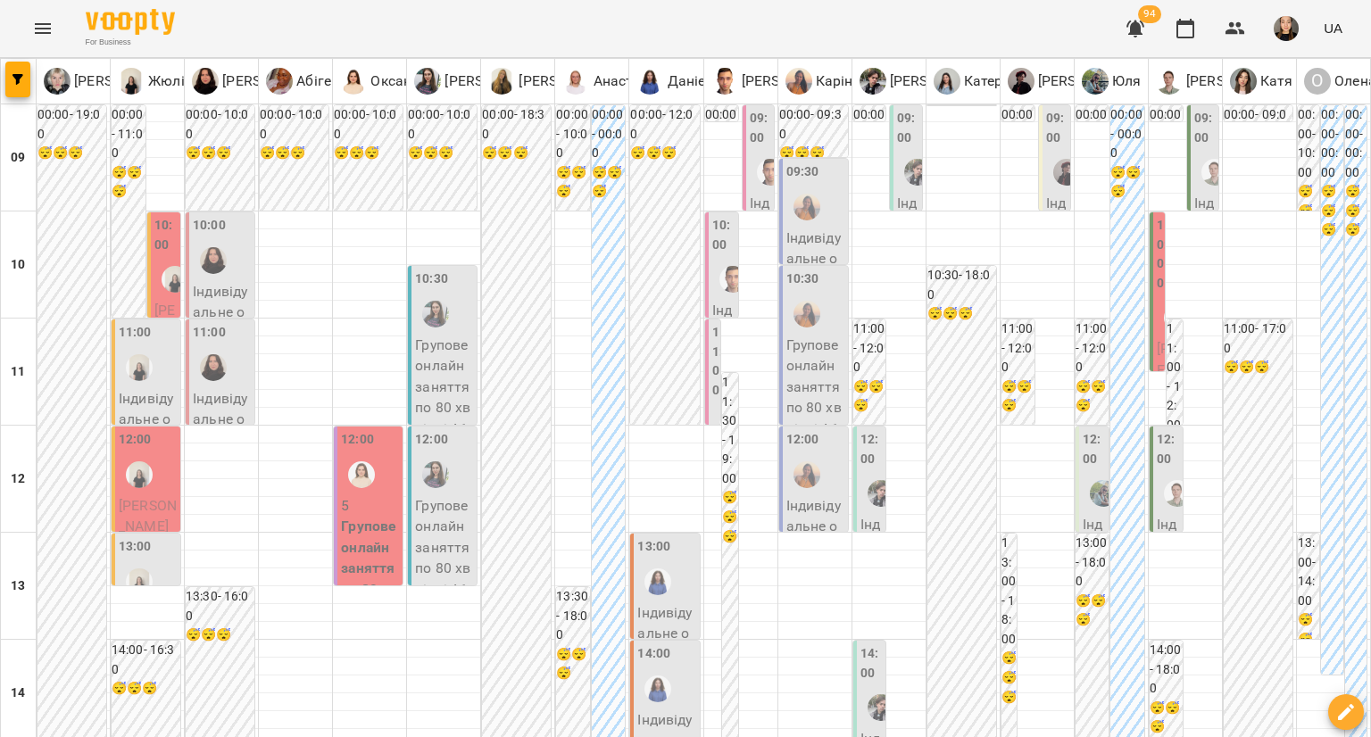
click at [357, 469] on img "Оксана" at bounding box center [361, 474] width 27 height 27
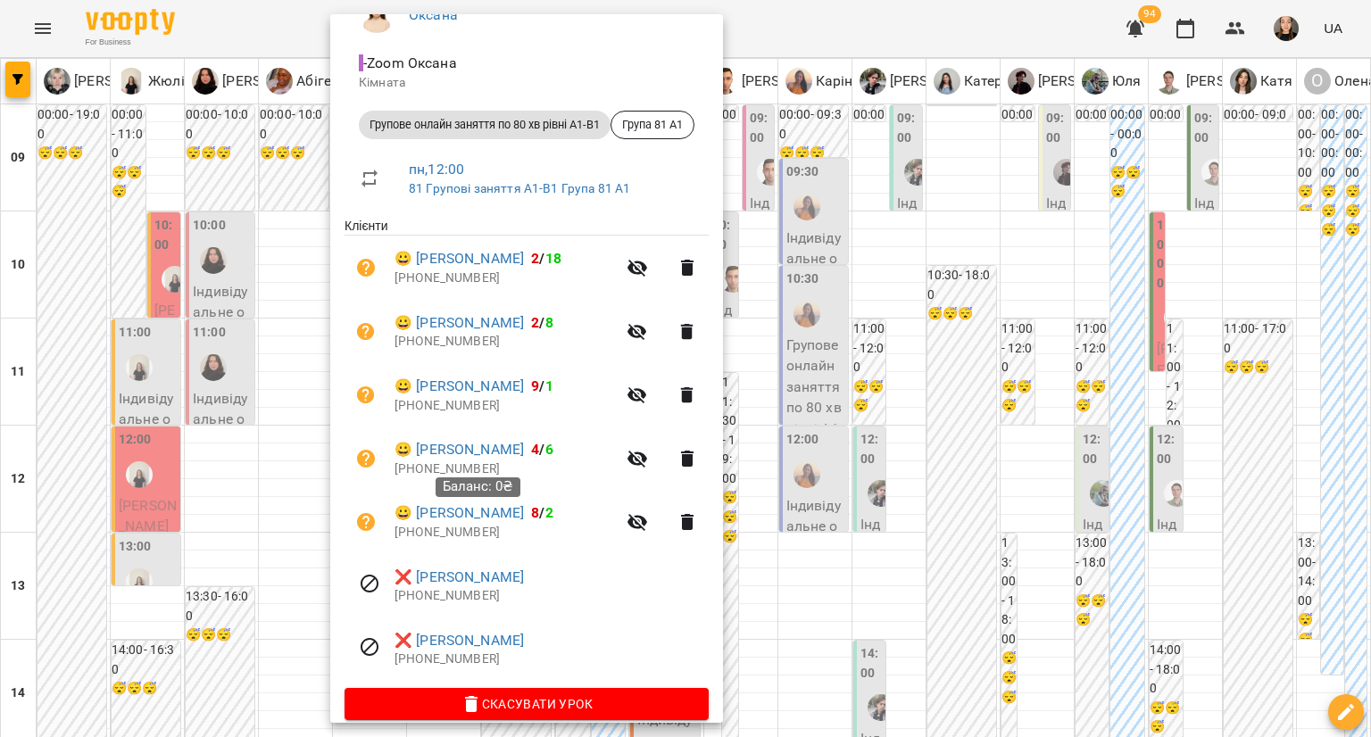
scroll to position [202, 0]
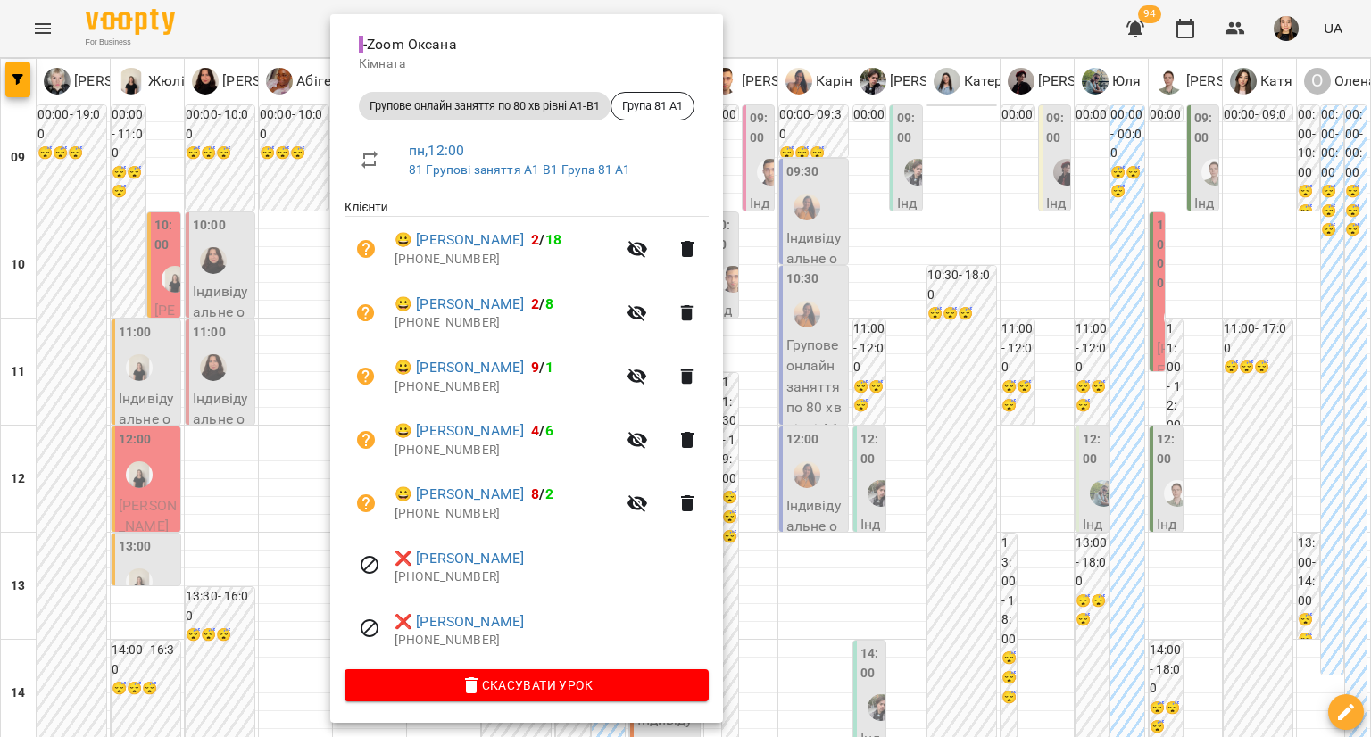
click at [47, 479] on div at bounding box center [685, 368] width 1371 height 737
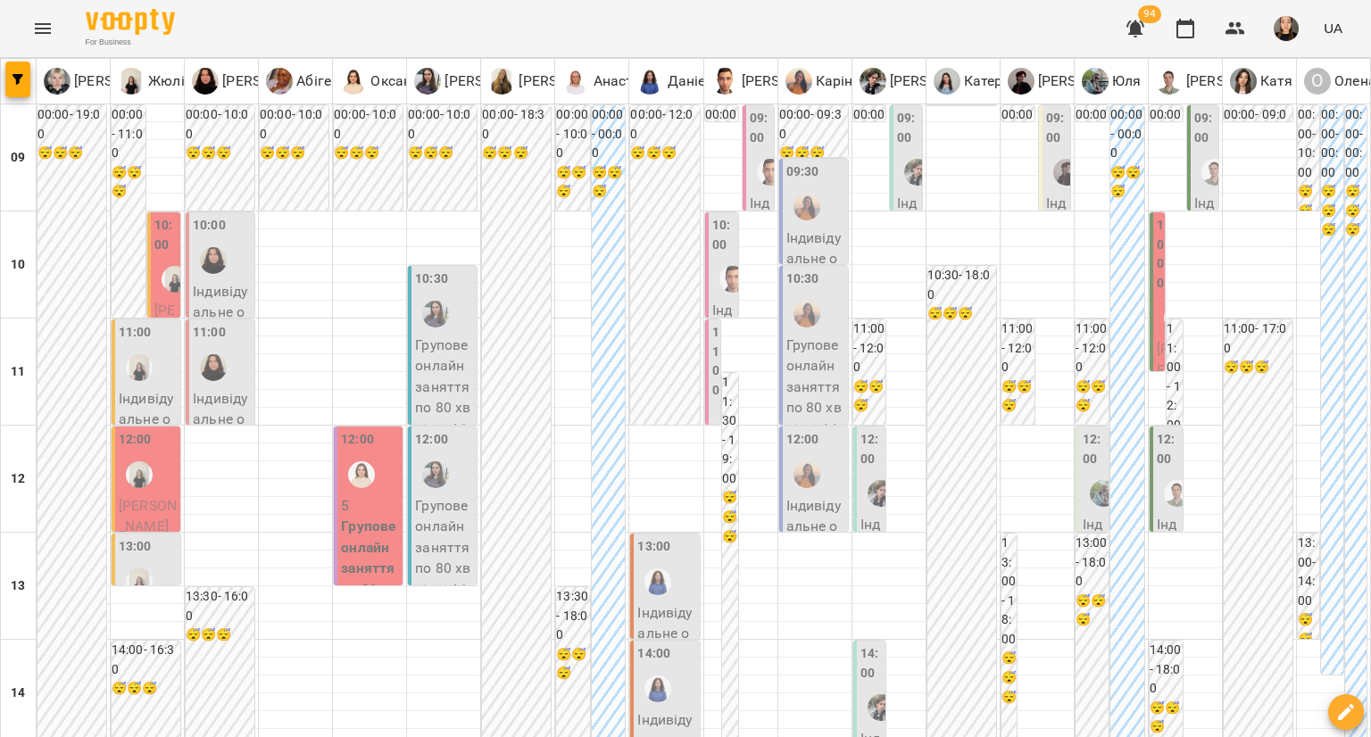
scroll to position [985, 0]
type input "**********"
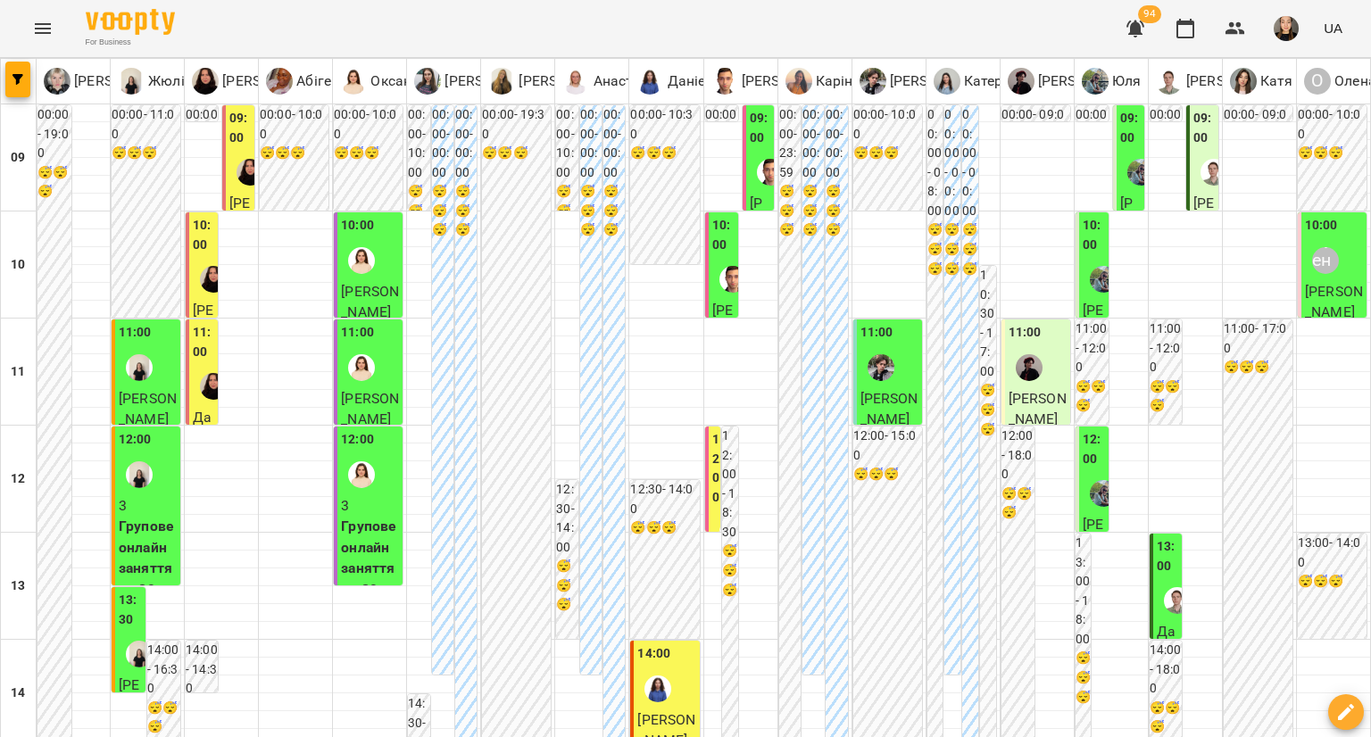
click at [203, 354] on label "11:00" at bounding box center [203, 342] width 21 height 38
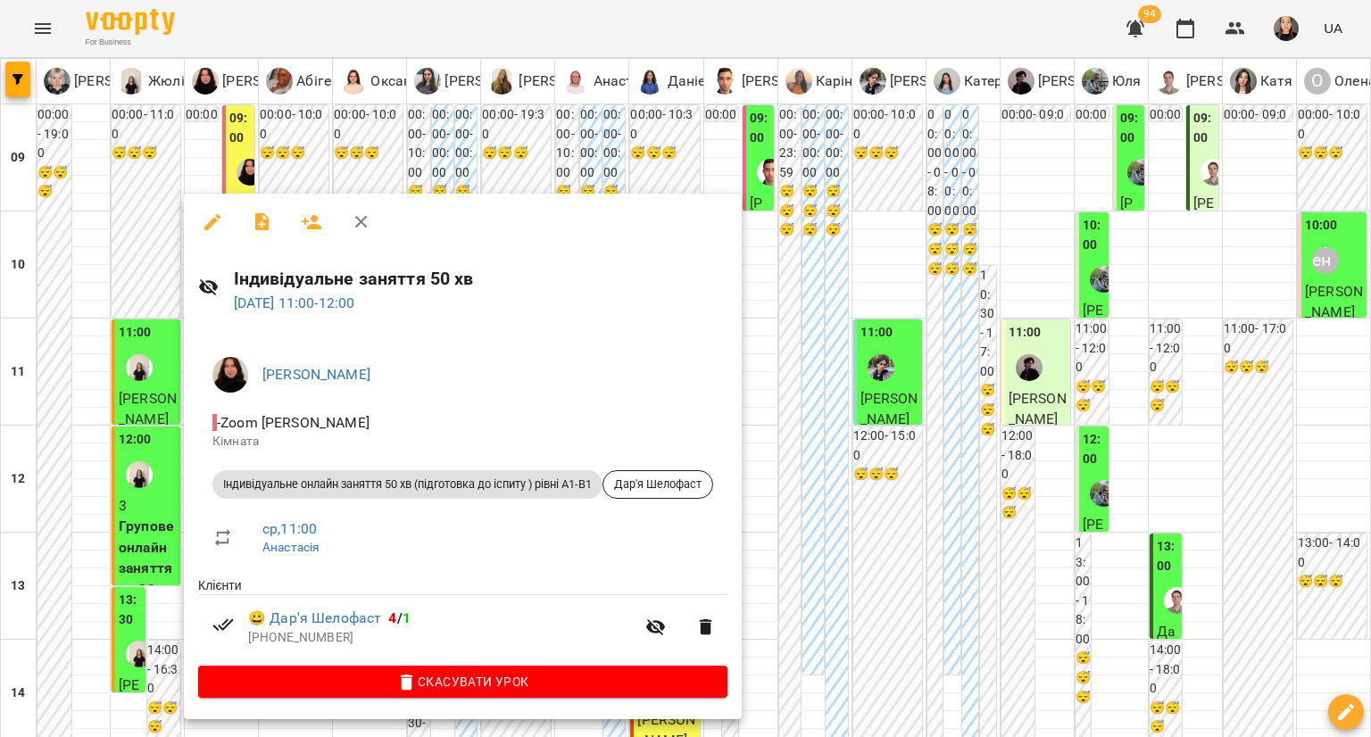
click at [44, 486] on div at bounding box center [685, 368] width 1371 height 737
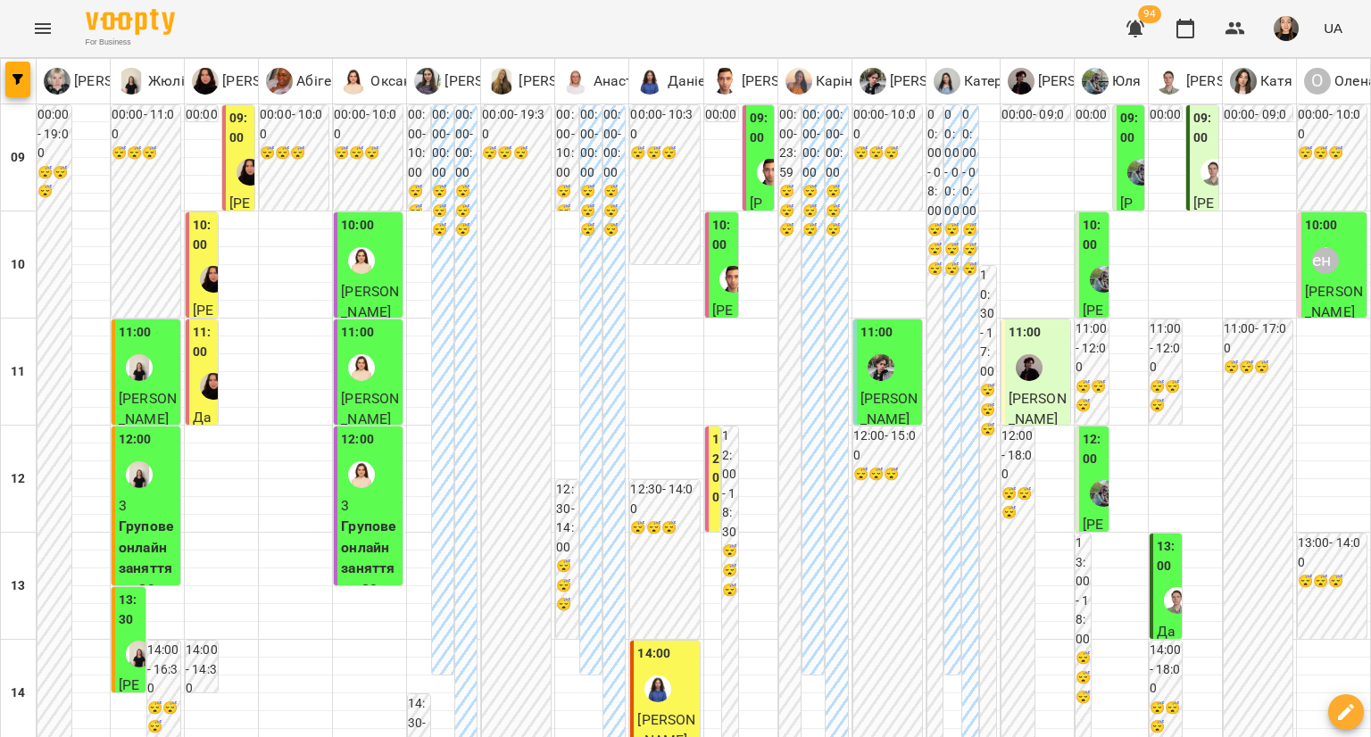
type input "**********"
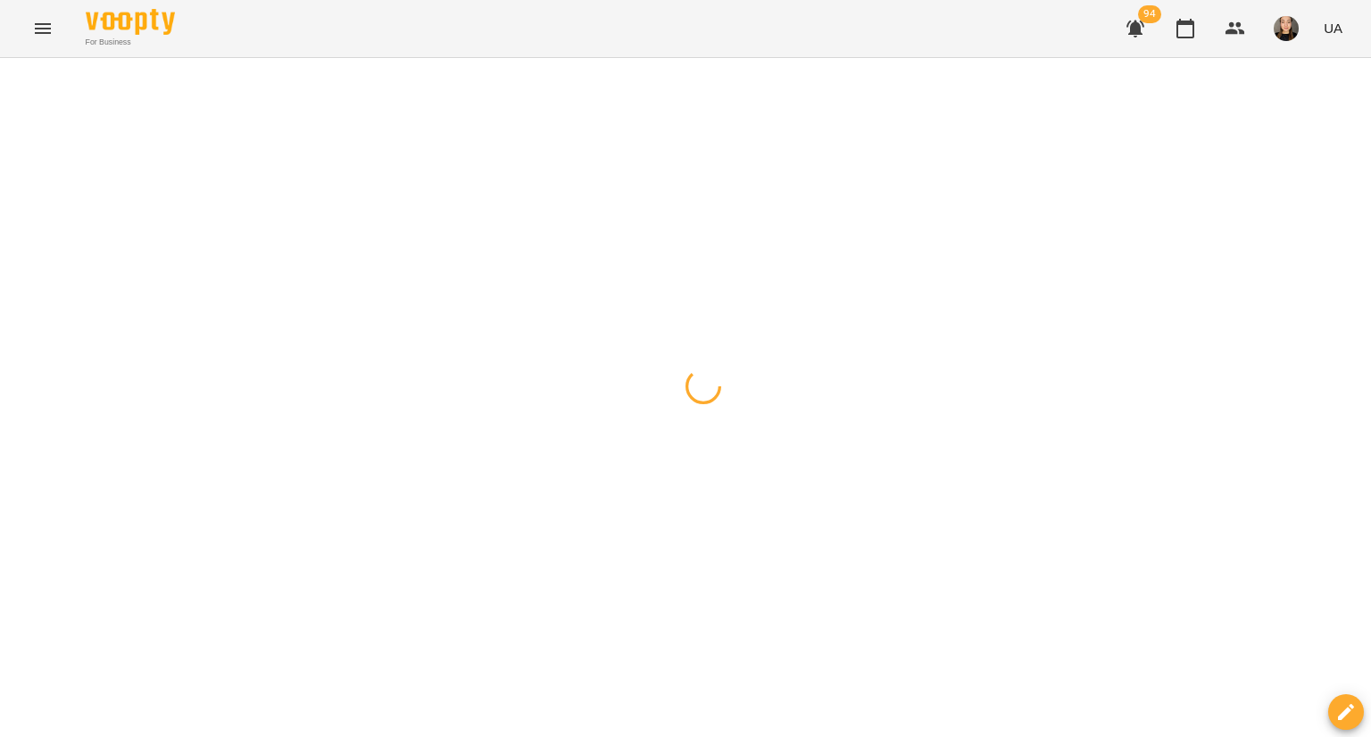
click at [571, 58] on div at bounding box center [685, 58] width 1371 height 0
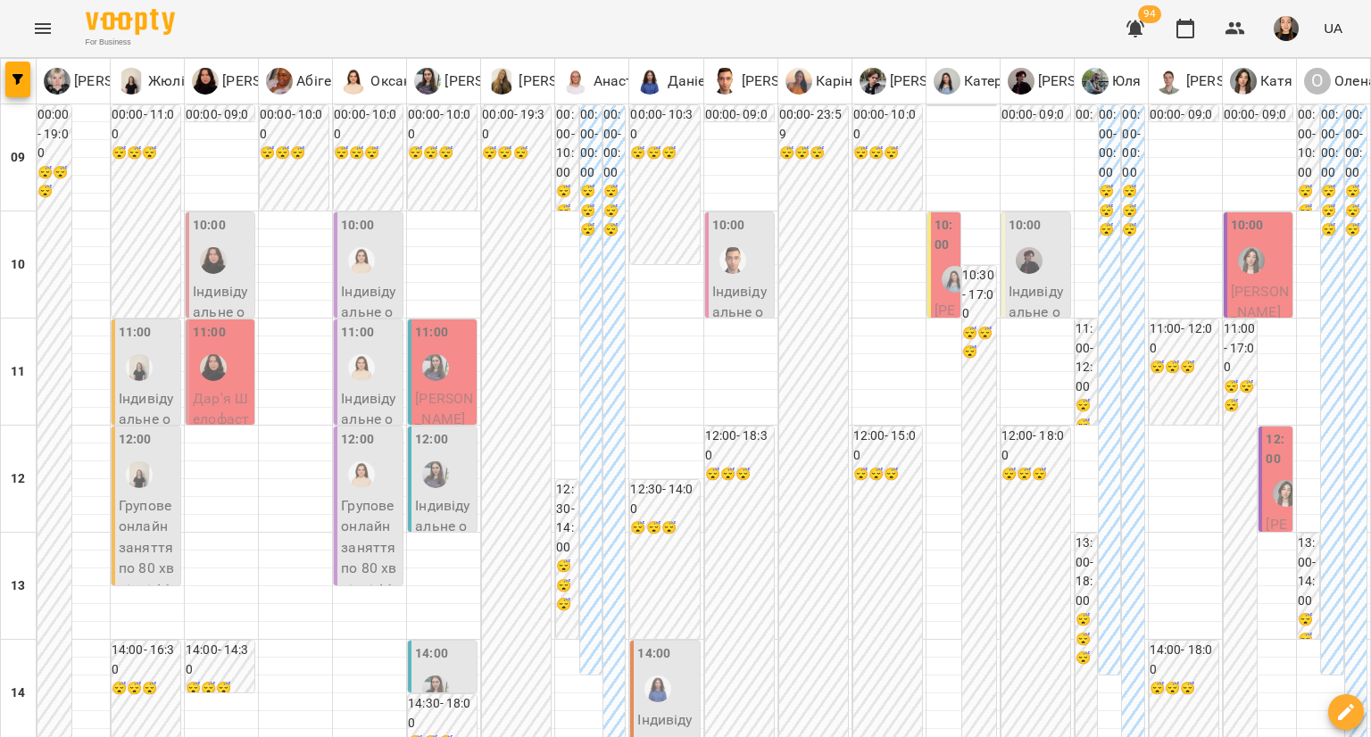
type input "**********"
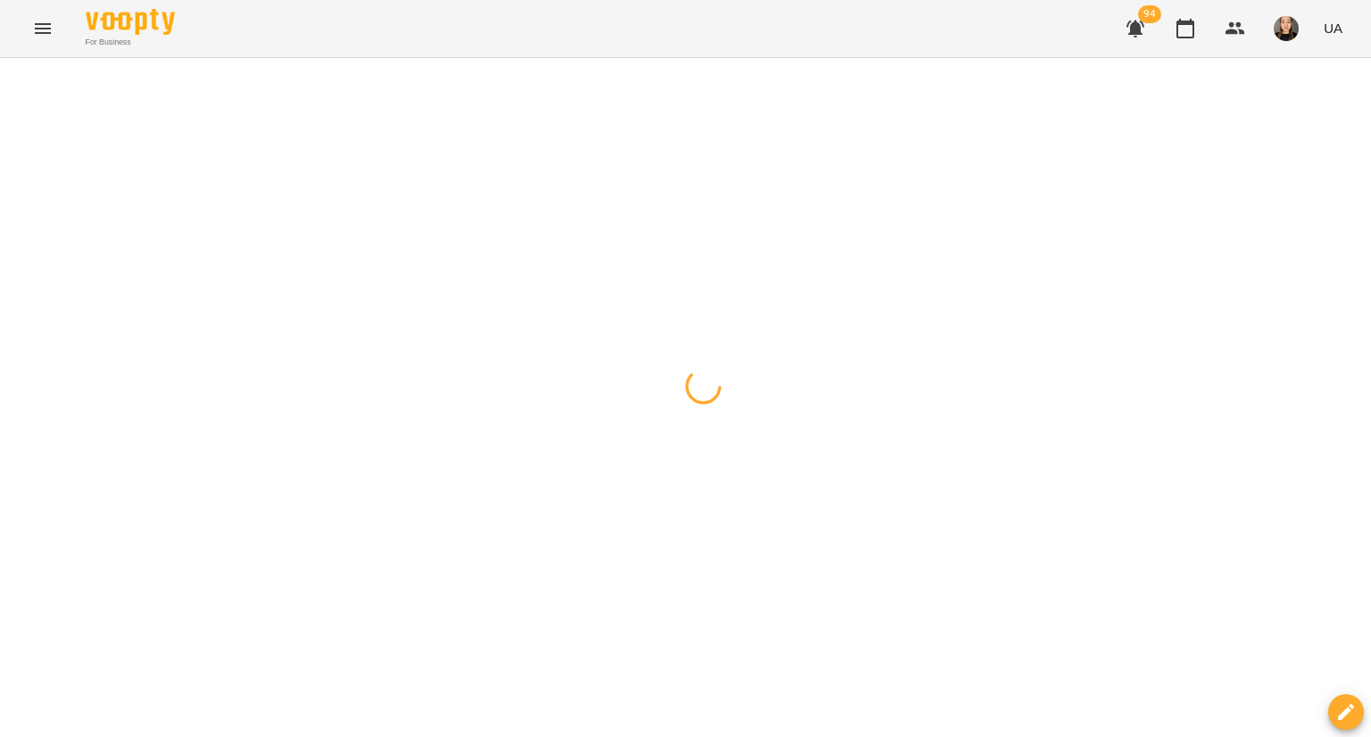
click at [564, 58] on div at bounding box center [685, 58] width 1371 height 0
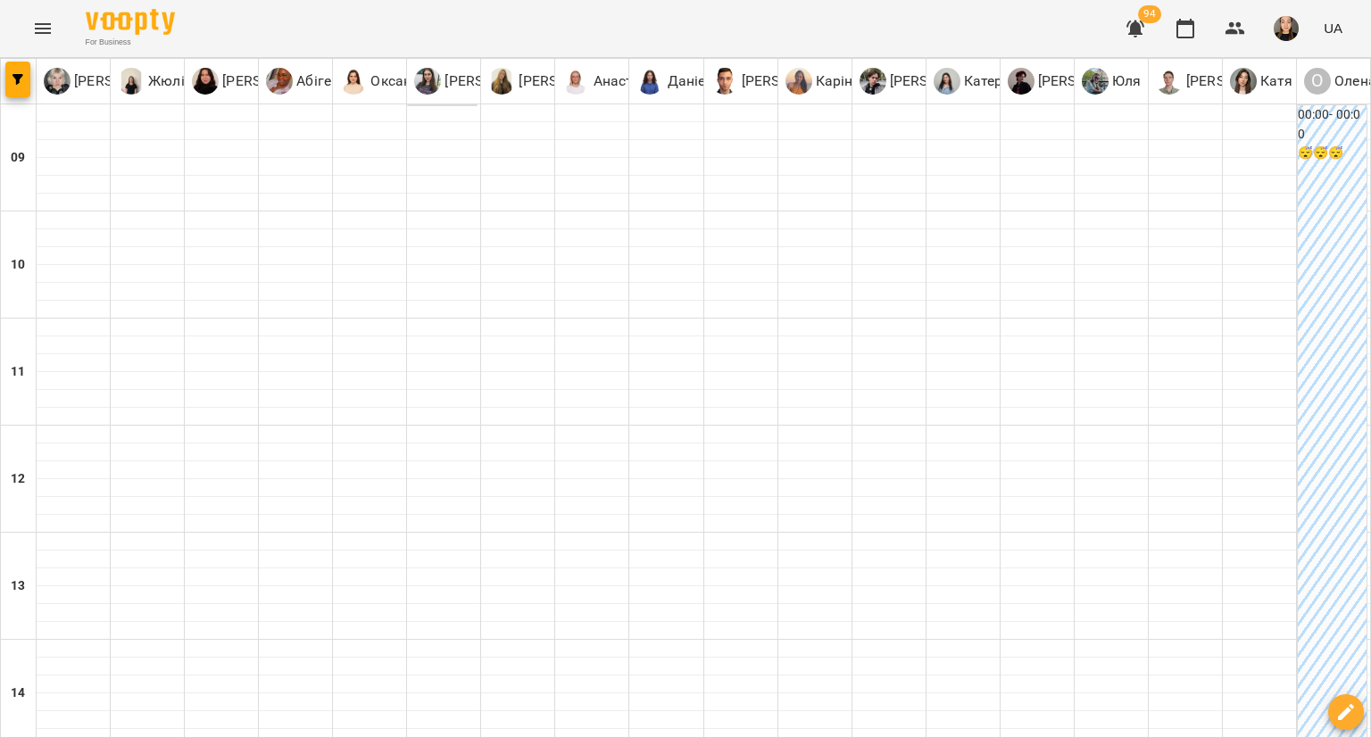
type input "**********"
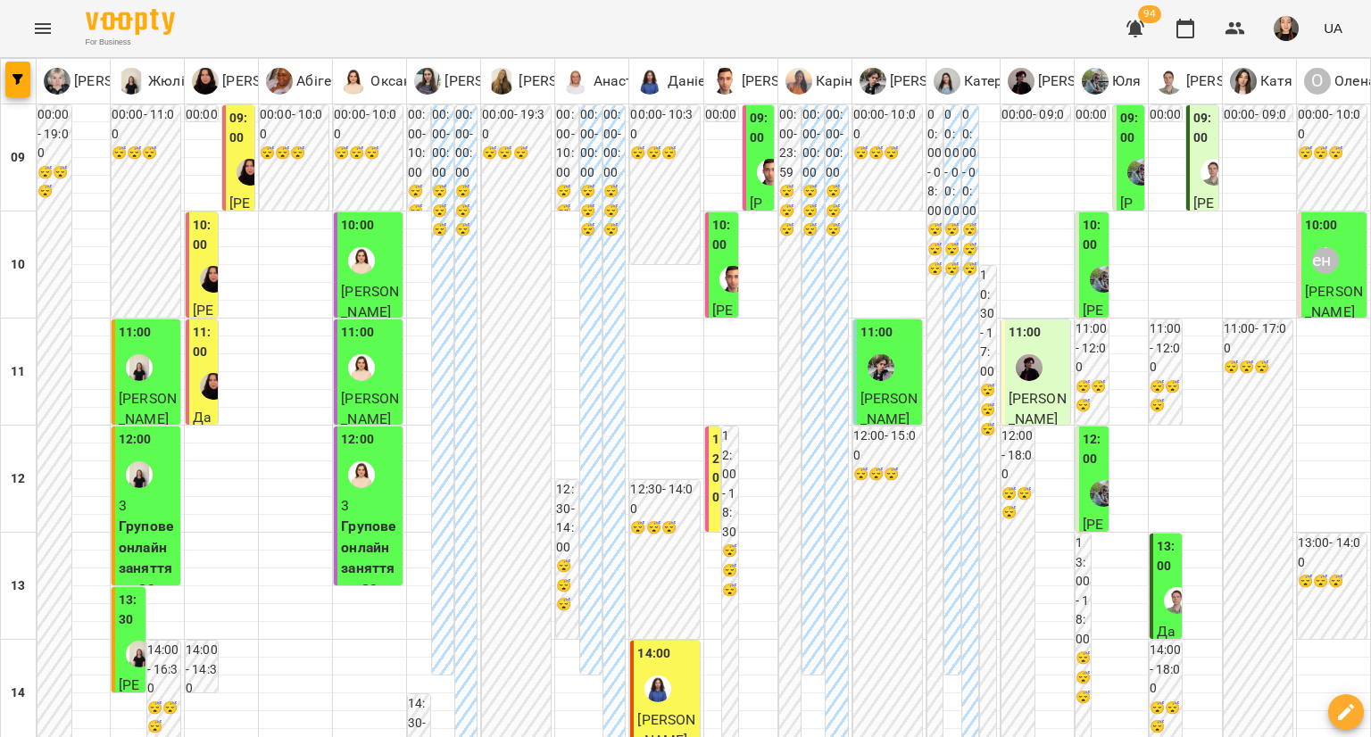
click at [201, 376] on div at bounding box center [213, 386] width 41 height 41
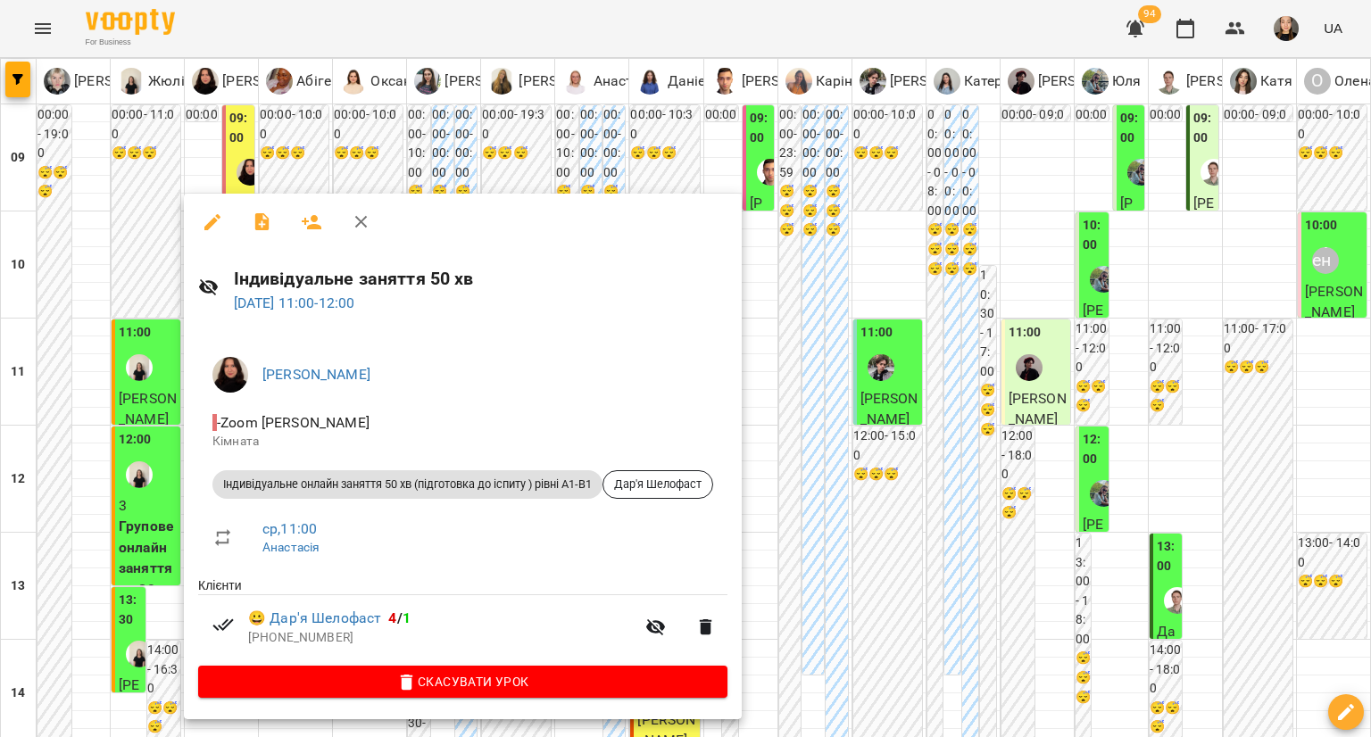
click at [925, 444] on div at bounding box center [685, 368] width 1371 height 737
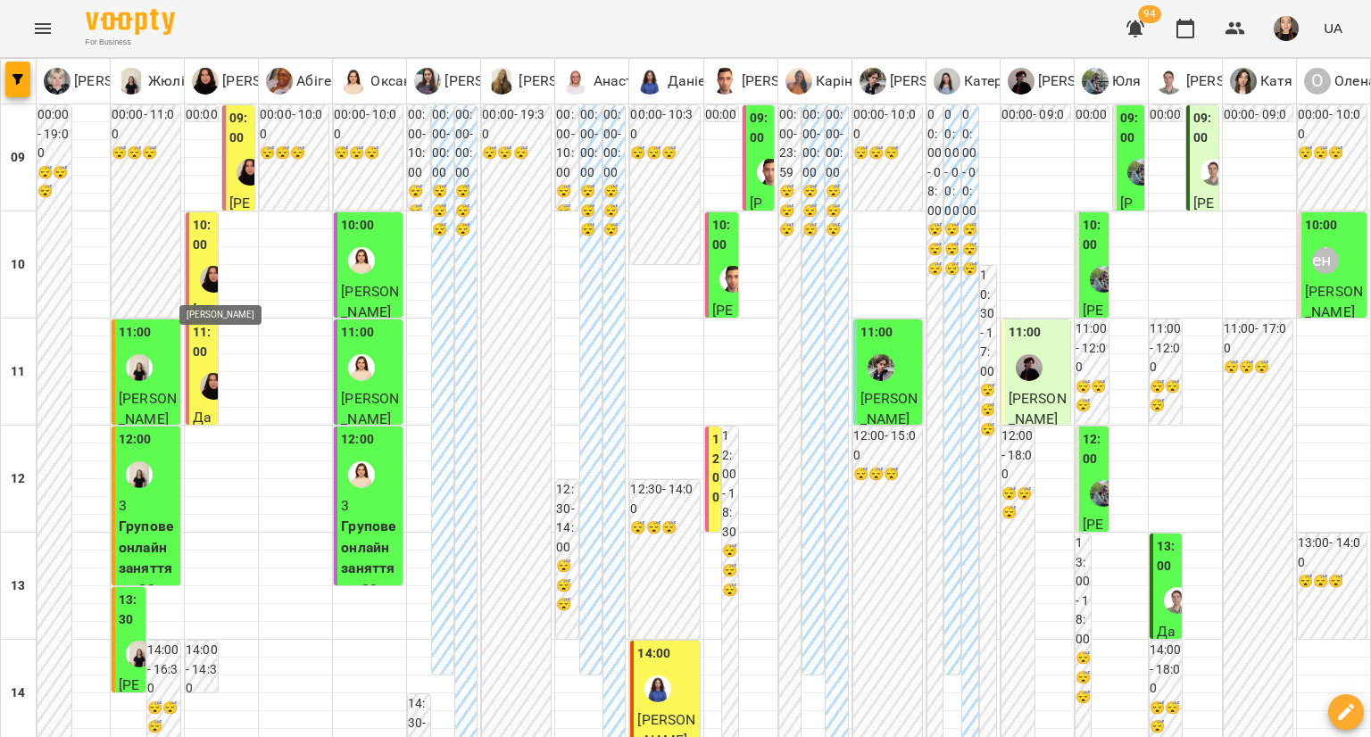
click at [210, 270] on img "Олександра" at bounding box center [213, 279] width 27 height 27
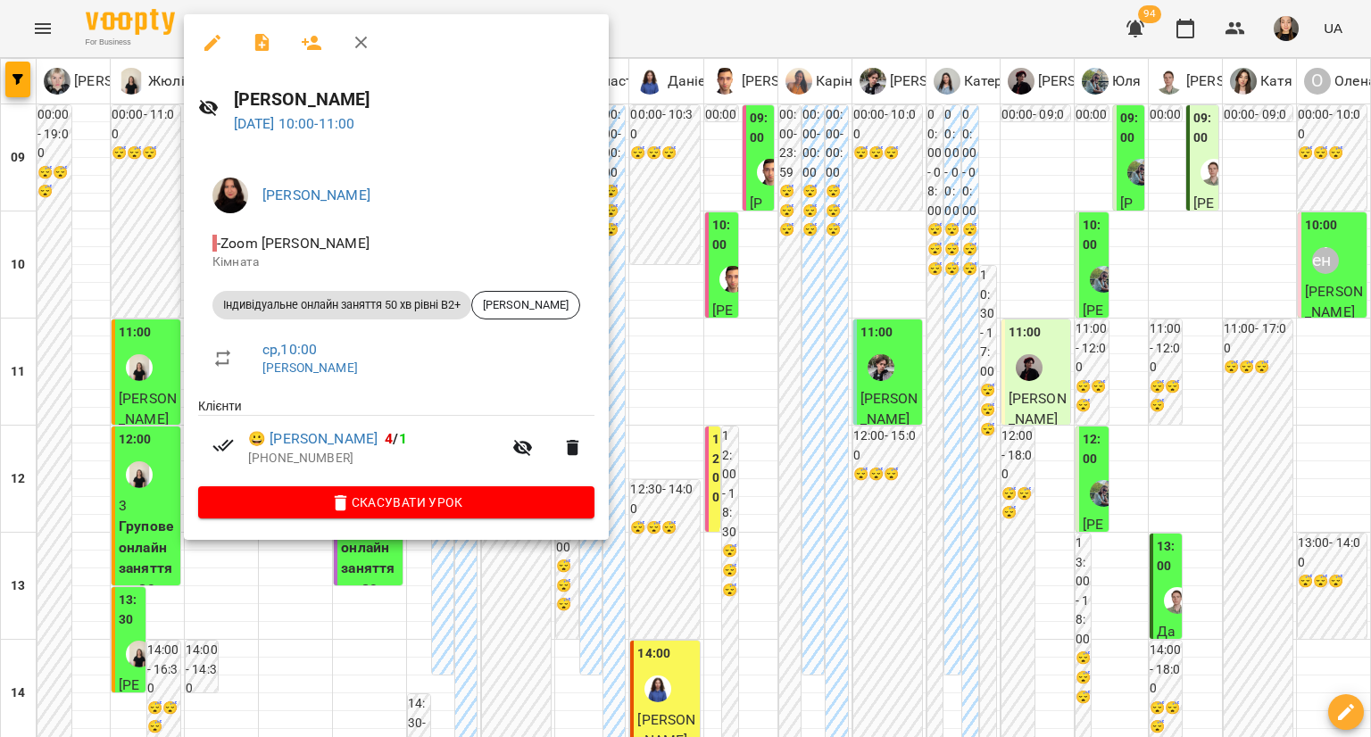
click at [942, 636] on div at bounding box center [685, 368] width 1371 height 737
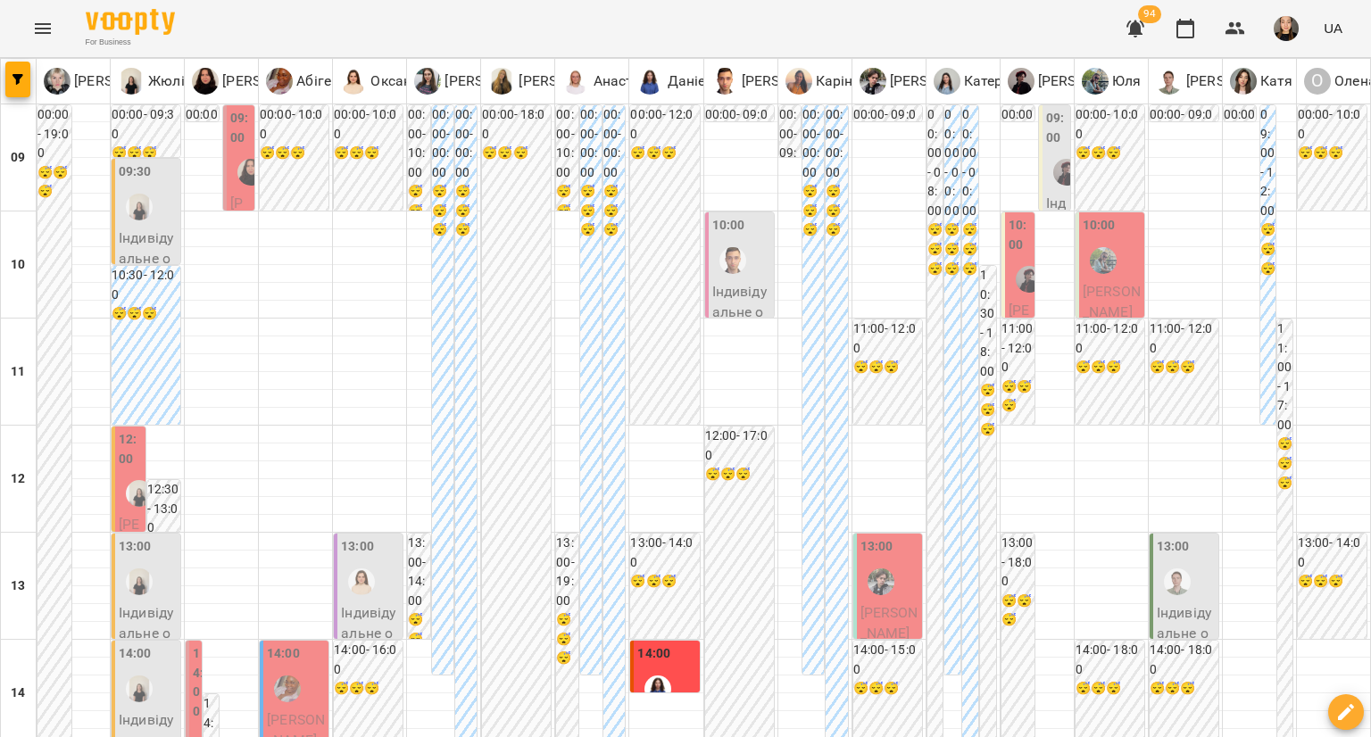
scroll to position [714, 0]
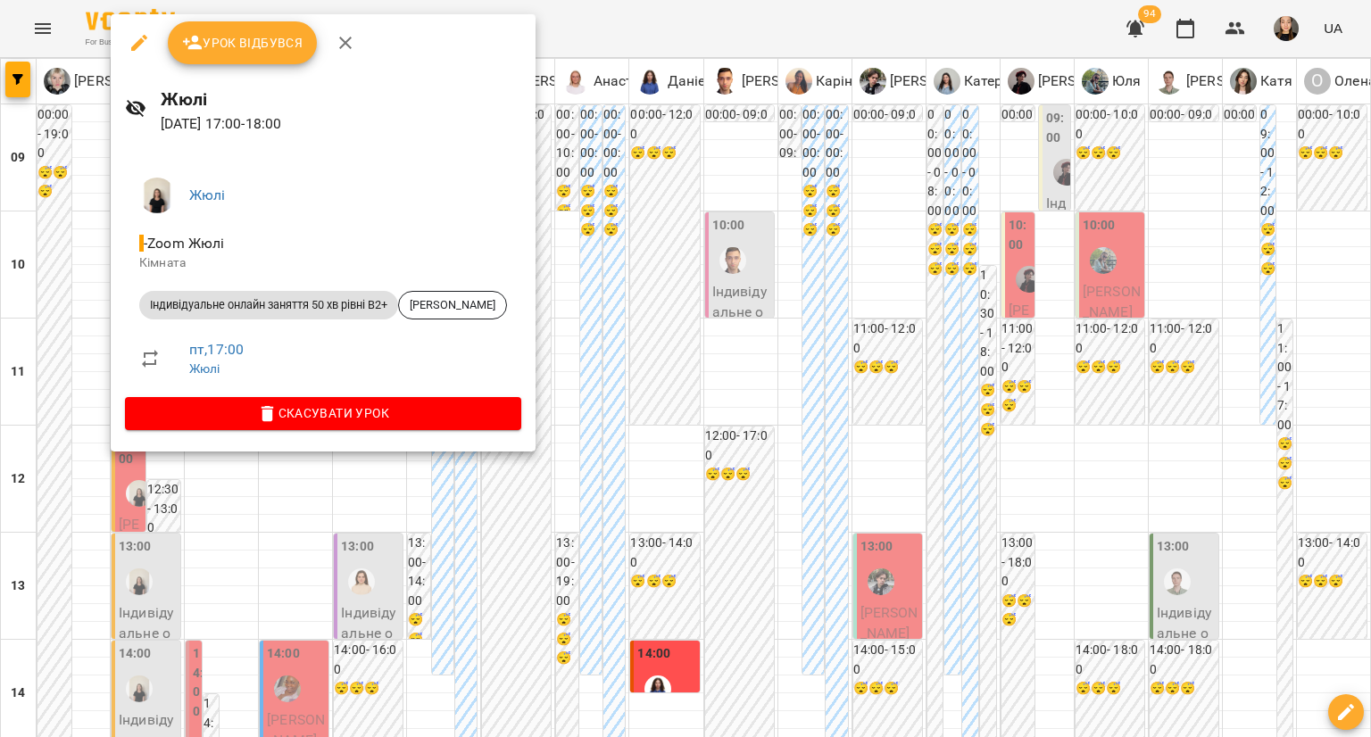
click at [43, 349] on div at bounding box center [685, 368] width 1371 height 737
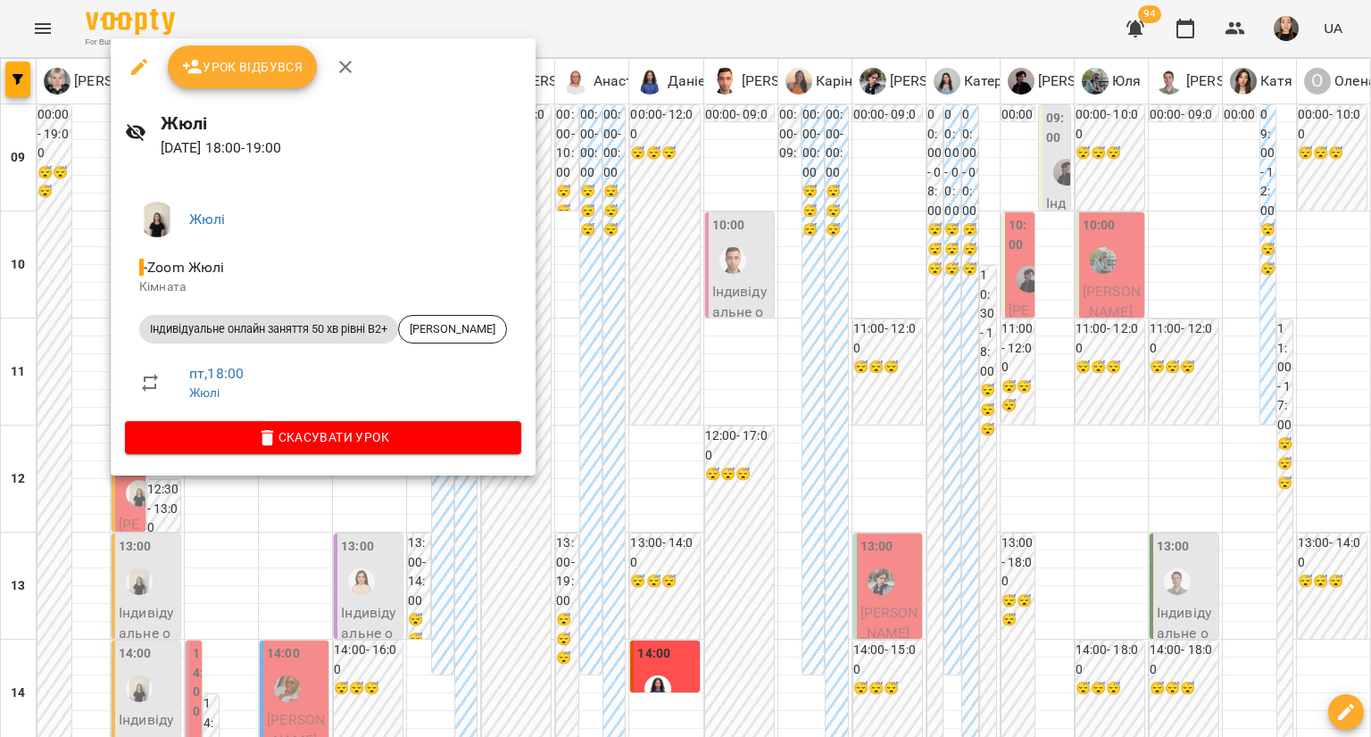
click at [12, 311] on div at bounding box center [685, 368] width 1371 height 737
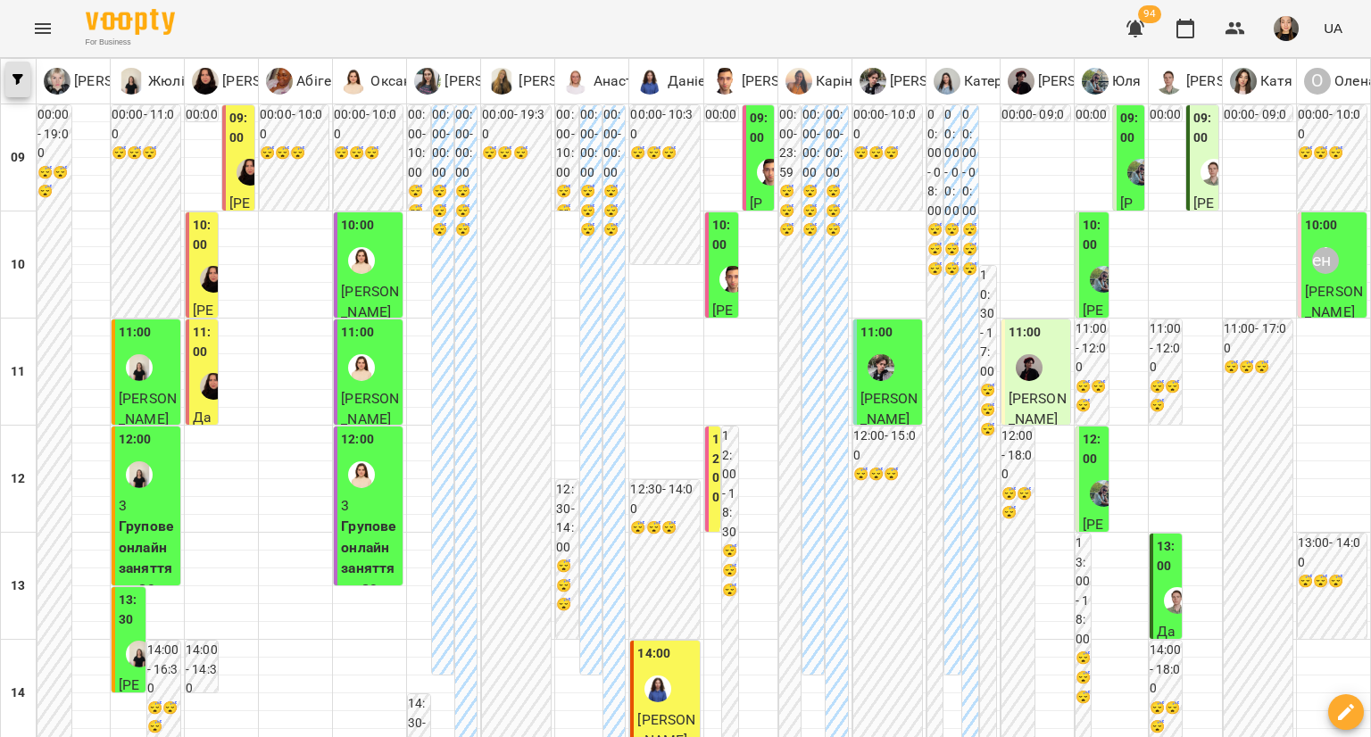
click at [5, 78] on span "button" at bounding box center [17, 79] width 25 height 11
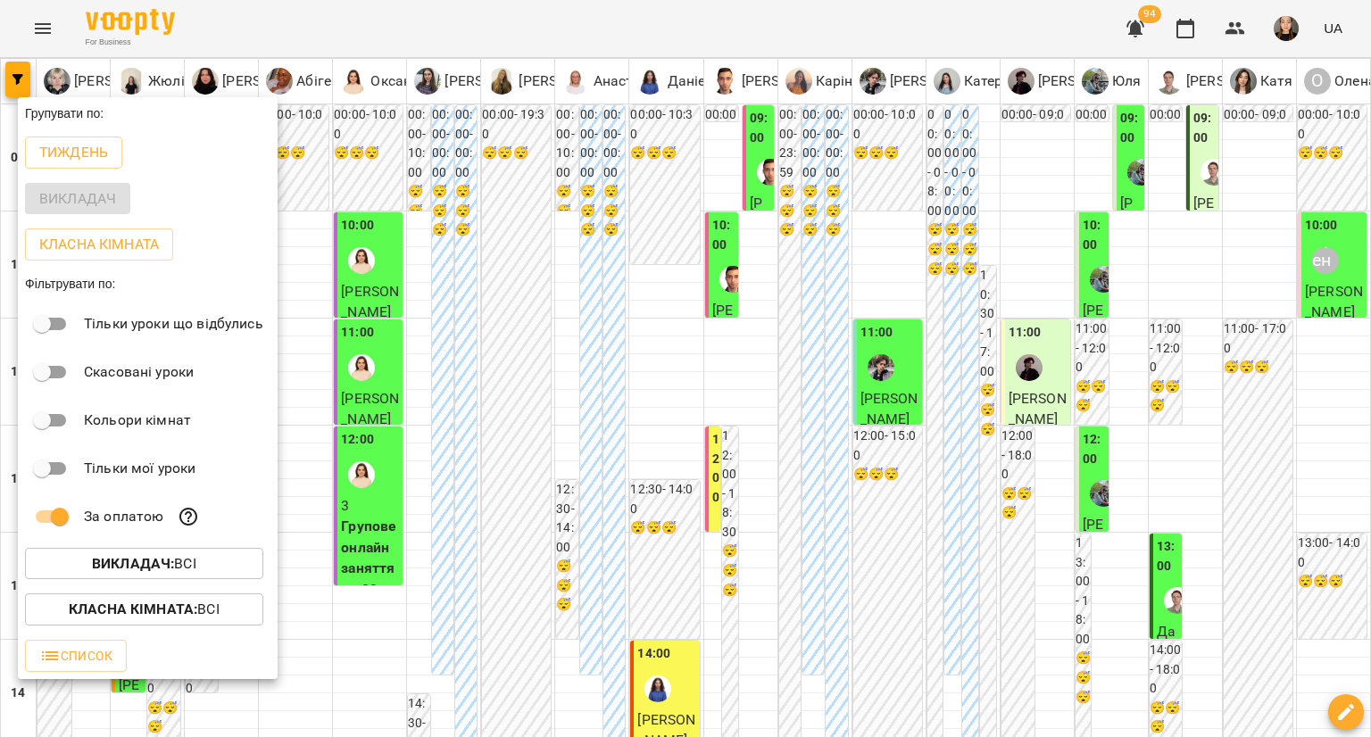
click at [455, 458] on div at bounding box center [685, 368] width 1371 height 737
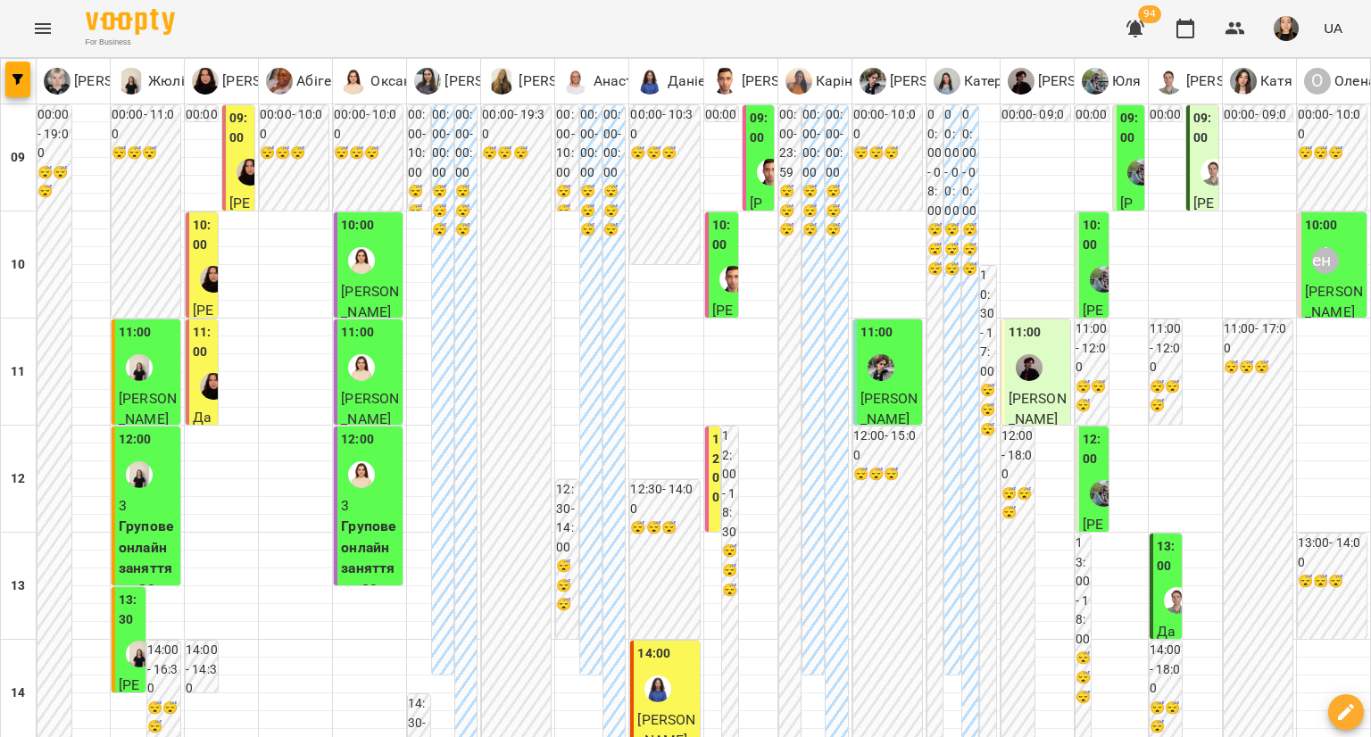
click at [200, 261] on div at bounding box center [213, 279] width 41 height 41
